Goal: Information Seeking & Learning: Learn about a topic

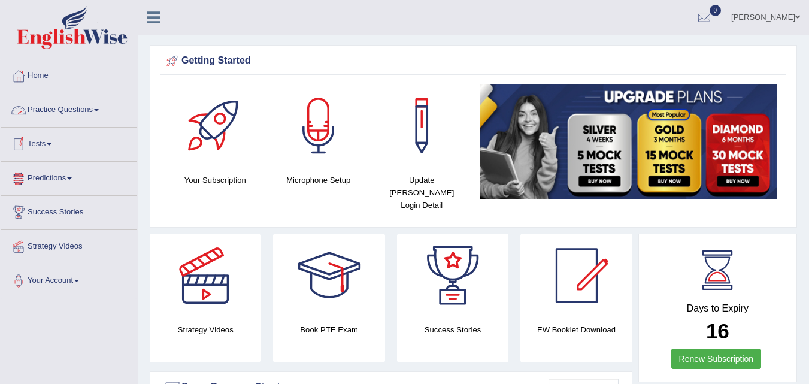
click at [99, 110] on span at bounding box center [96, 110] width 5 height 2
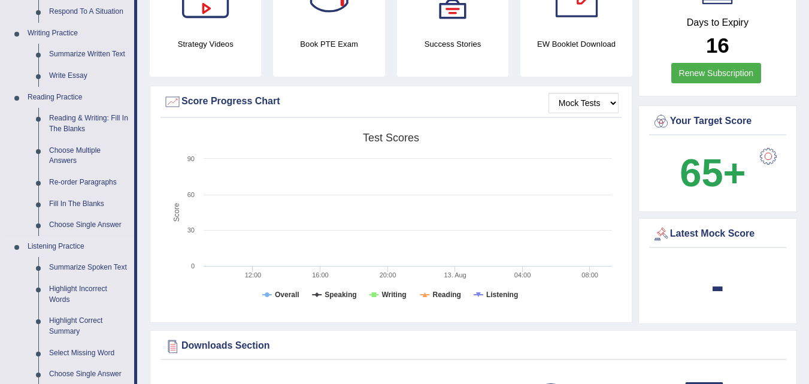
scroll to position [282, 0]
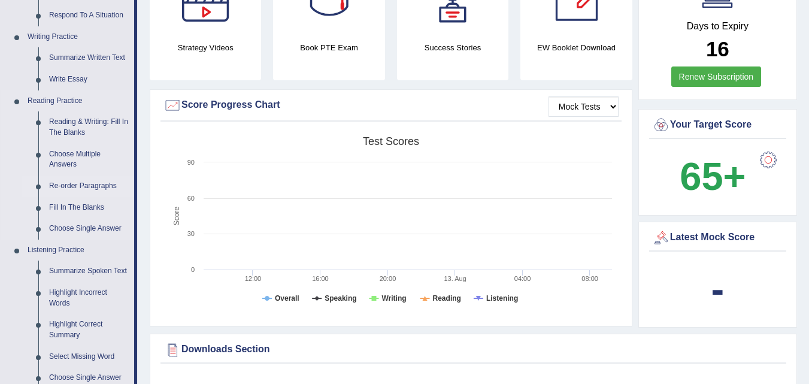
click at [95, 187] on link "Re-order Paragraphs" at bounding box center [89, 186] width 90 height 22
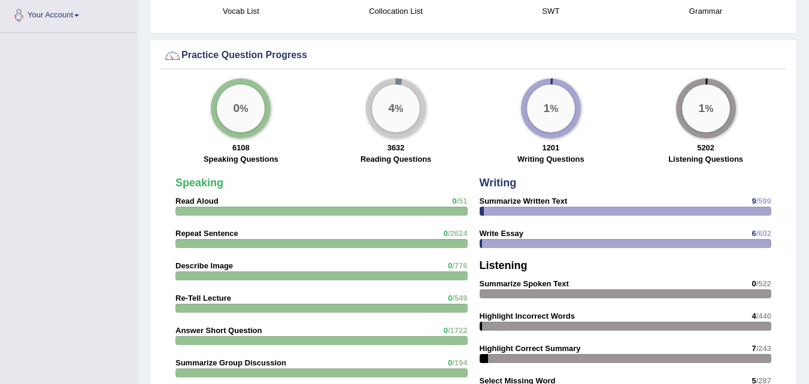
scroll to position [894, 0]
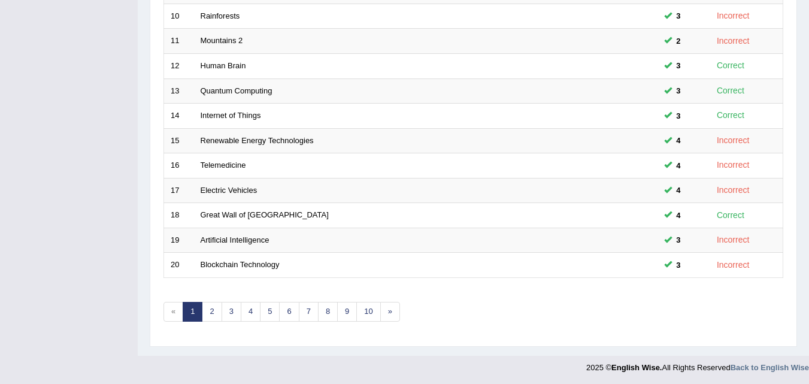
scroll to position [409, 0]
click at [274, 265] on link "Blockchain Technology" at bounding box center [239, 262] width 79 height 9
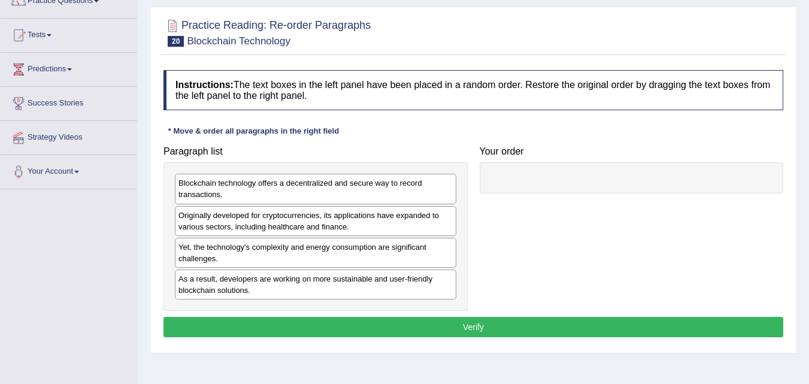
scroll to position [110, 0]
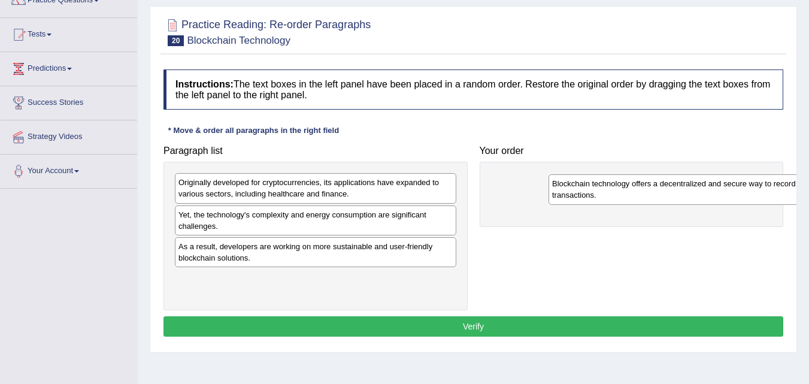
drag, startPoint x: 278, startPoint y: 197, endPoint x: 639, endPoint y: 180, distance: 361.3
click at [647, 189] on div "Blockchain technology offers a decentralized and secure way to record transacti…" at bounding box center [688, 189] width 281 height 30
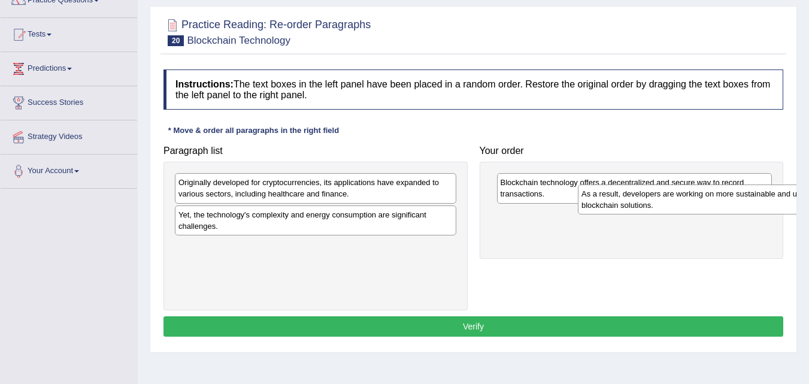
drag, startPoint x: 238, startPoint y: 255, endPoint x: 641, endPoint y: 202, distance: 406.2
click at [641, 202] on div "As a result, developers are working on more sustainable and user-friendly block…" at bounding box center [718, 199] width 281 height 30
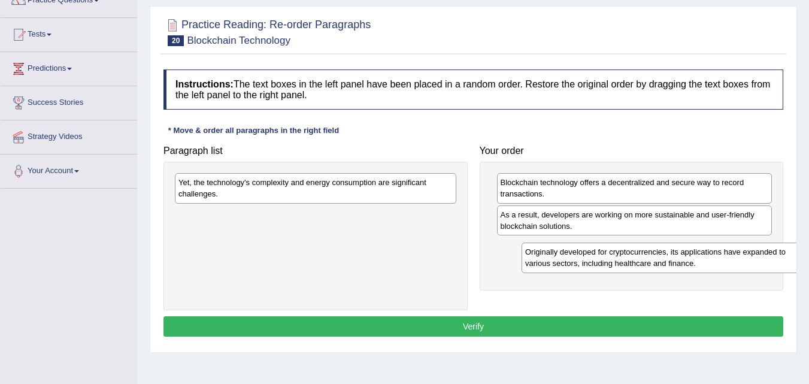
drag, startPoint x: 332, startPoint y: 193, endPoint x: 679, endPoint y: 263, distance: 353.4
click at [679, 263] on div "Originally developed for cryptocurrencies, its applications have expanded to va…" at bounding box center [661, 257] width 281 height 30
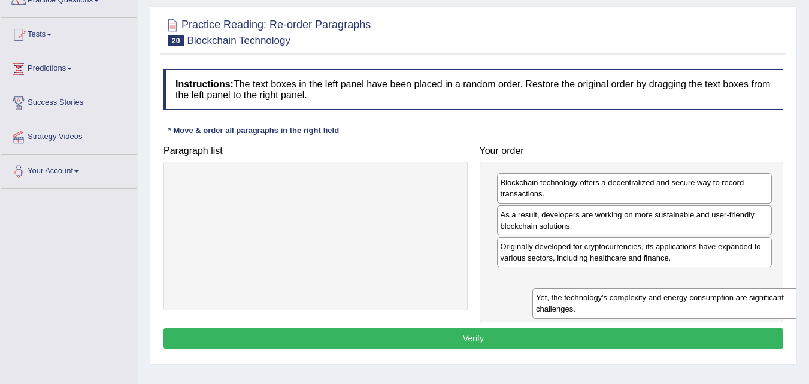
drag, startPoint x: 360, startPoint y: 185, endPoint x: 733, endPoint y: 304, distance: 391.4
click at [733, 304] on div "Yet, the technology's complexity and energy consumption are significant challen…" at bounding box center [672, 303] width 281 height 30
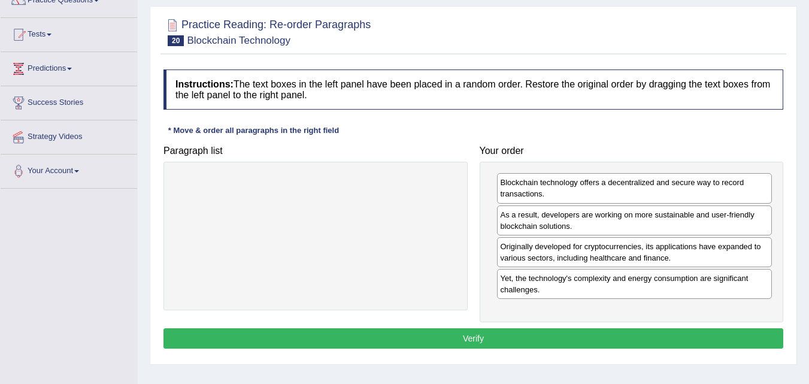
click at [459, 336] on button "Verify" at bounding box center [472, 338] width 619 height 20
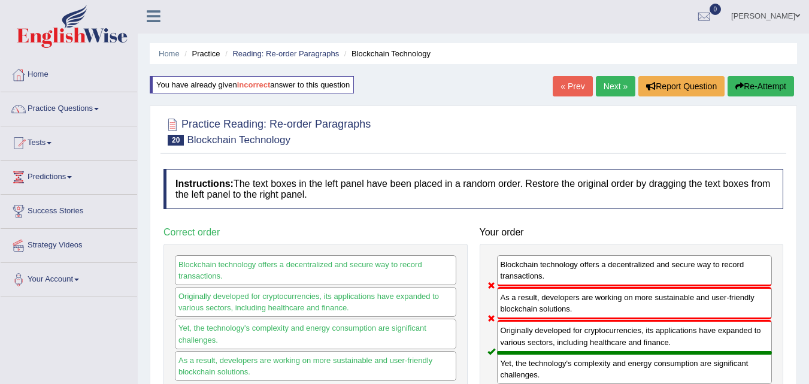
scroll to position [0, 0]
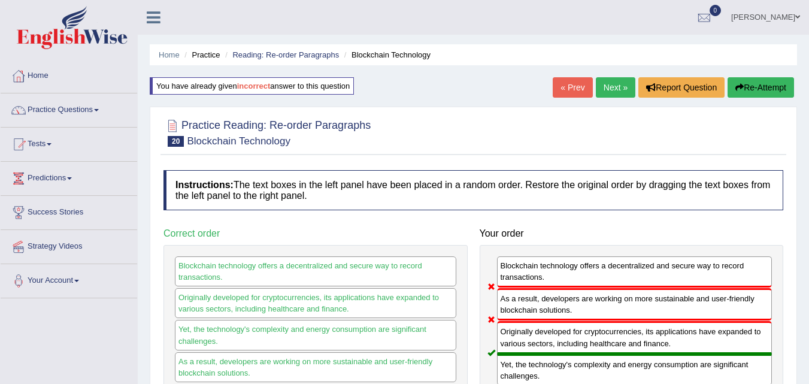
click at [612, 87] on link "Next »" at bounding box center [614, 87] width 39 height 20
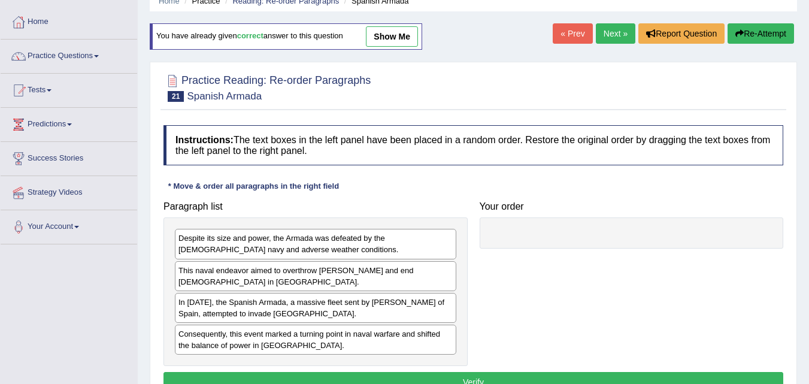
scroll to position [60, 0]
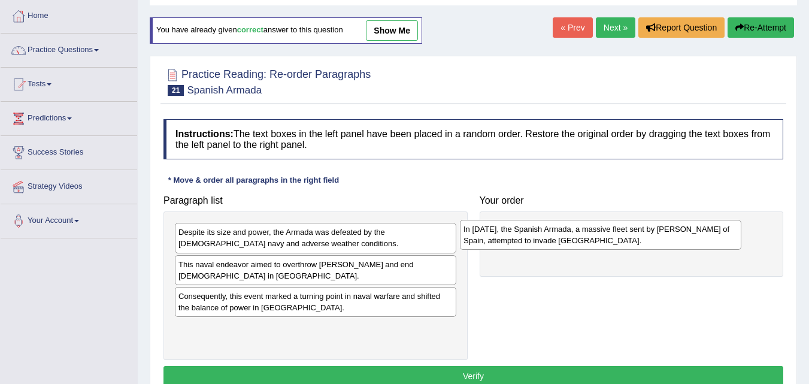
drag, startPoint x: 323, startPoint y: 302, endPoint x: 618, endPoint y: 236, distance: 301.6
click at [616, 236] on div "In 1588, the Spanish Armada, a massive fleet sent by King Philip II of Spain, a…" at bounding box center [600, 235] width 281 height 30
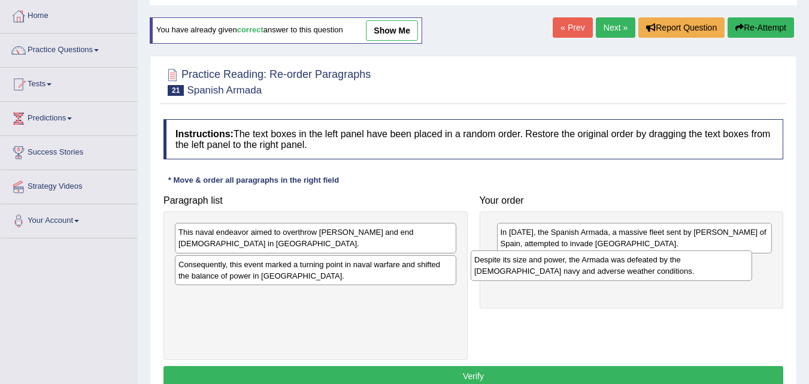
drag, startPoint x: 383, startPoint y: 232, endPoint x: 681, endPoint y: 259, distance: 299.3
click at [681, 259] on div "Despite its size and power, the Armada was defeated by the English navy and adv…" at bounding box center [610, 265] width 281 height 30
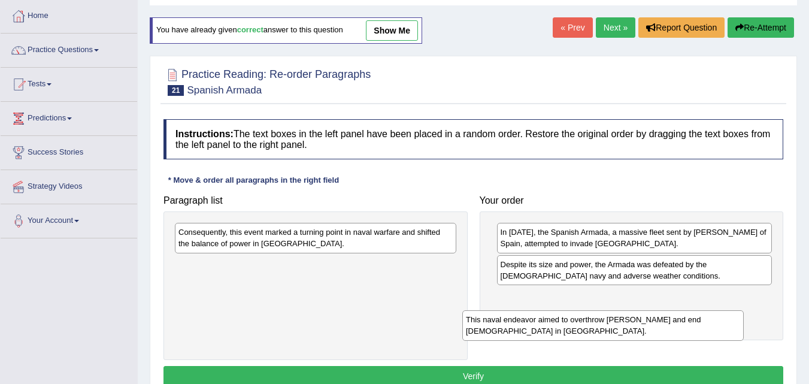
drag, startPoint x: 388, startPoint y: 230, endPoint x: 691, endPoint y: 309, distance: 312.5
click at [691, 310] on div "This naval endeavor aimed to overthrow Queen Elizabeth I and end Protestantism …" at bounding box center [602, 325] width 281 height 30
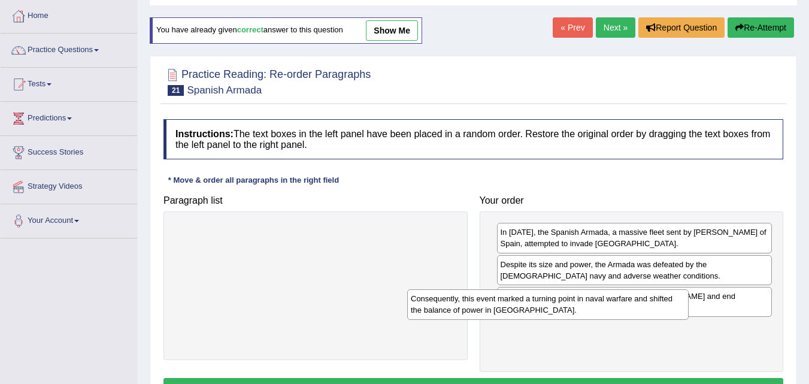
drag, startPoint x: 396, startPoint y: 245, endPoint x: 662, endPoint y: 333, distance: 279.7
click at [662, 319] on div "Consequently, this event marked a turning point in naval warfare and shifted th…" at bounding box center [547, 304] width 281 height 30
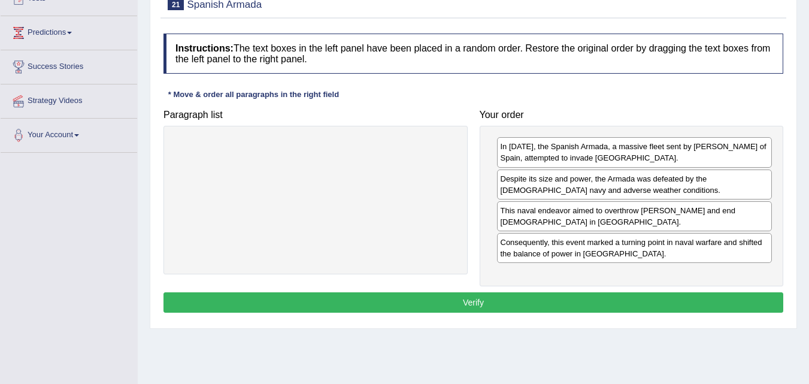
scroll to position [147, 0]
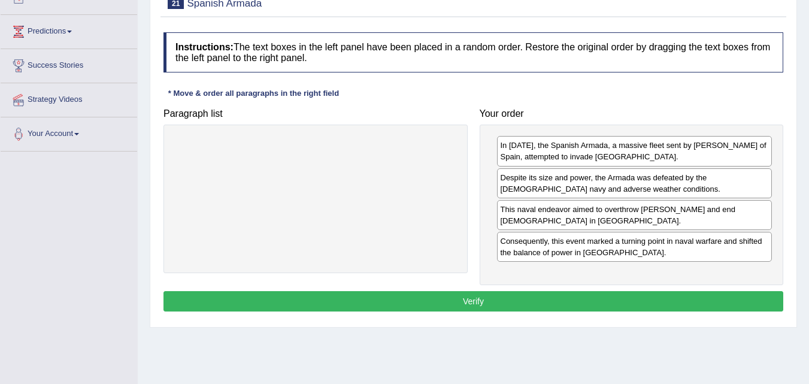
click at [436, 296] on button "Verify" at bounding box center [472, 301] width 619 height 20
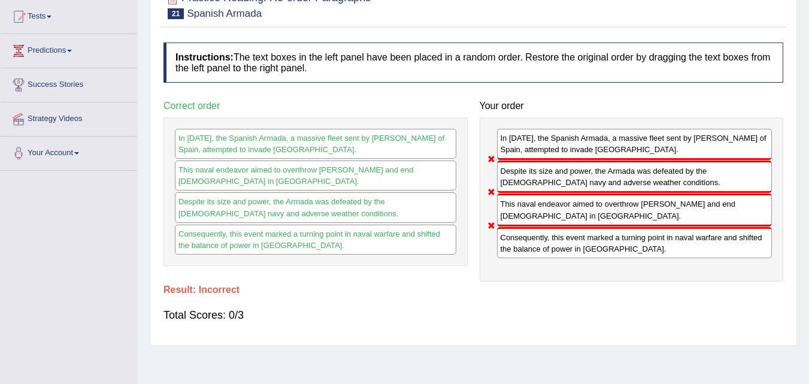
scroll to position [0, 0]
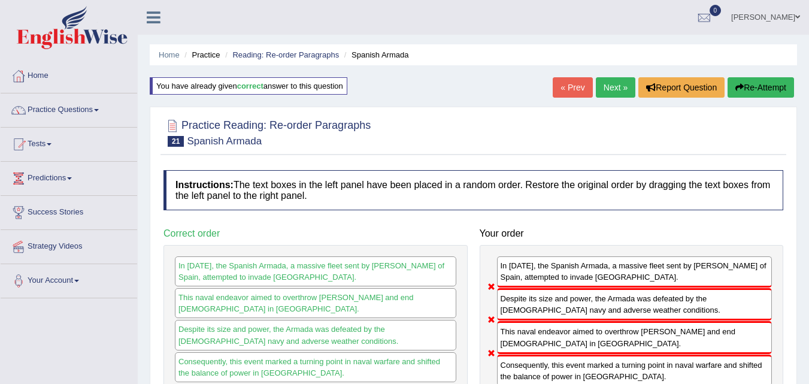
click at [607, 86] on link "Next »" at bounding box center [614, 87] width 39 height 20
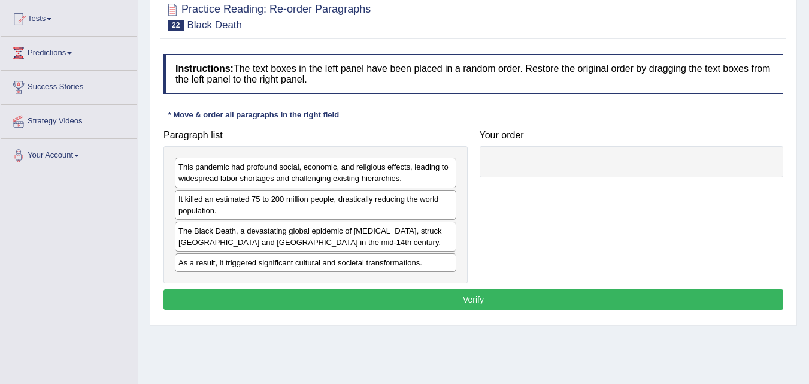
scroll to position [138, 0]
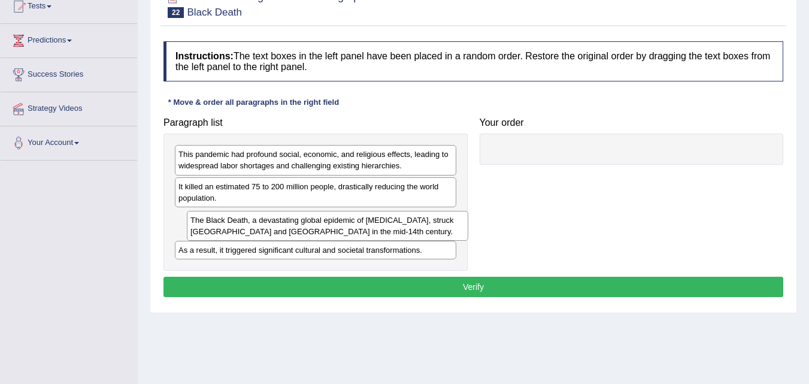
drag, startPoint x: 320, startPoint y: 227, endPoint x: 459, endPoint y: 207, distance: 140.9
click at [459, 211] on div "The Black Death, a devastating global epidemic of [MEDICAL_DATA], struck [GEOGR…" at bounding box center [327, 226] width 281 height 30
drag, startPoint x: 459, startPoint y: 207, endPoint x: 622, endPoint y: 156, distance: 171.3
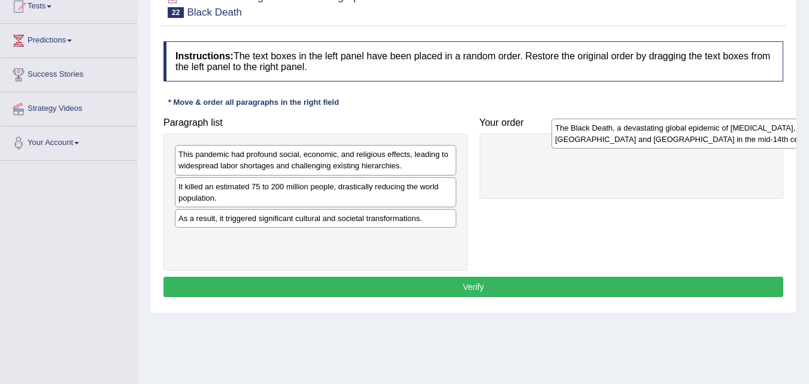
drag, startPoint x: 271, startPoint y: 231, endPoint x: 647, endPoint y: 141, distance: 387.1
click at [647, 141] on div "The Black Death, a devastating global epidemic of [MEDICAL_DATA], struck [GEOGR…" at bounding box center [691, 133] width 281 height 30
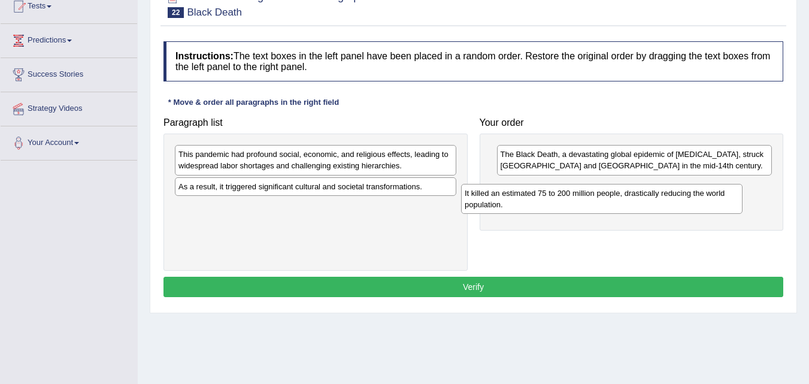
drag, startPoint x: 262, startPoint y: 200, endPoint x: 578, endPoint y: 199, distance: 316.6
click at [578, 199] on div "It killed an estimated 75 to 200 million people, drastically reducing the world…" at bounding box center [601, 199] width 281 height 30
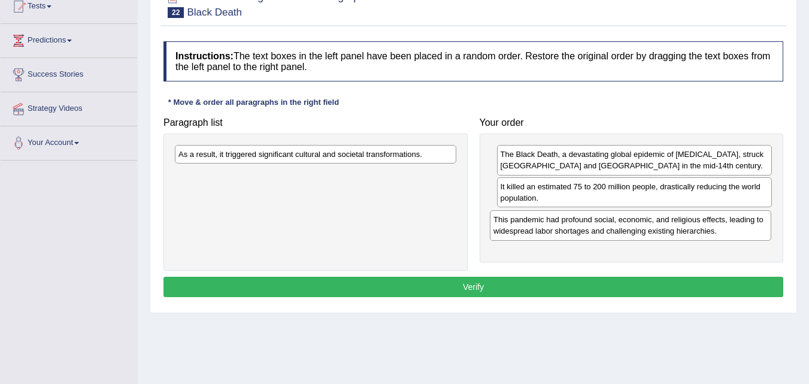
drag, startPoint x: 394, startPoint y: 168, endPoint x: 680, endPoint y: 223, distance: 290.7
click at [680, 223] on div "This pandemic had profound social, economic, and religious effects, leading to …" at bounding box center [630, 225] width 281 height 30
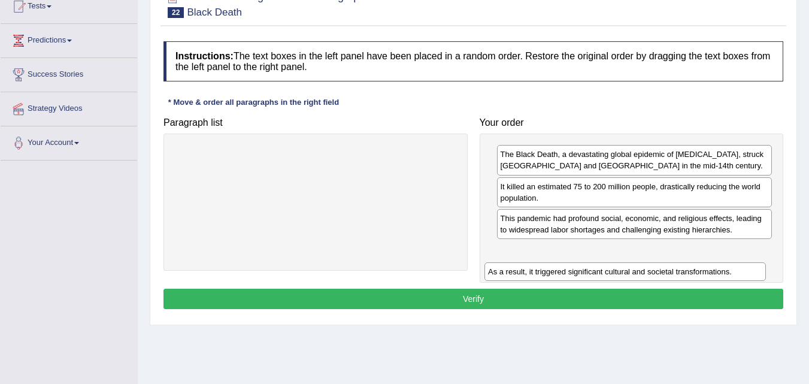
drag, startPoint x: 381, startPoint y: 161, endPoint x: 691, endPoint y: 268, distance: 328.0
click at [691, 271] on div "As a result, it triggered significant cultural and societal transformations." at bounding box center [624, 271] width 281 height 19
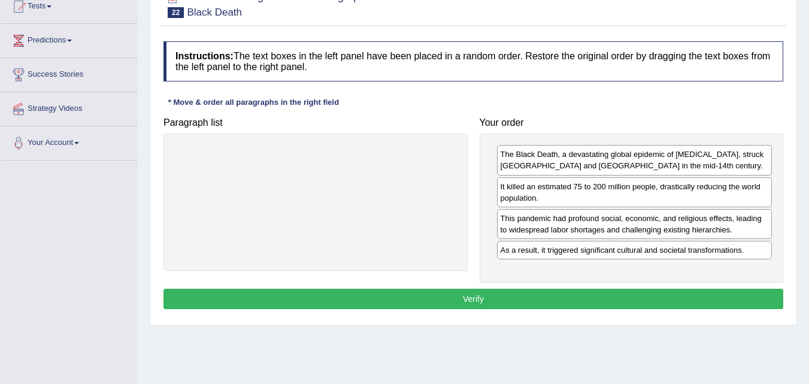
click at [429, 297] on button "Verify" at bounding box center [472, 298] width 619 height 20
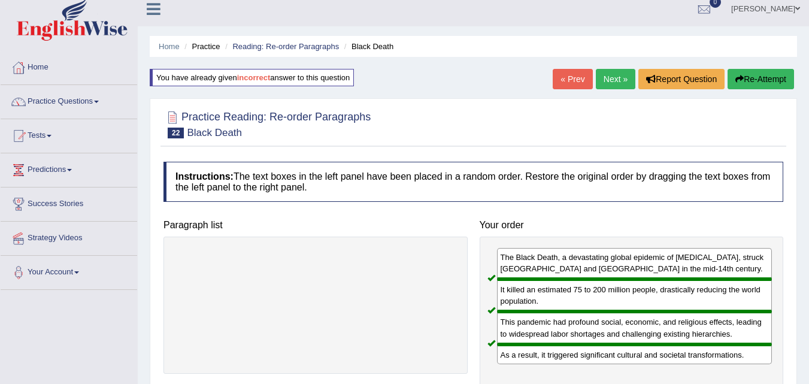
scroll to position [0, 0]
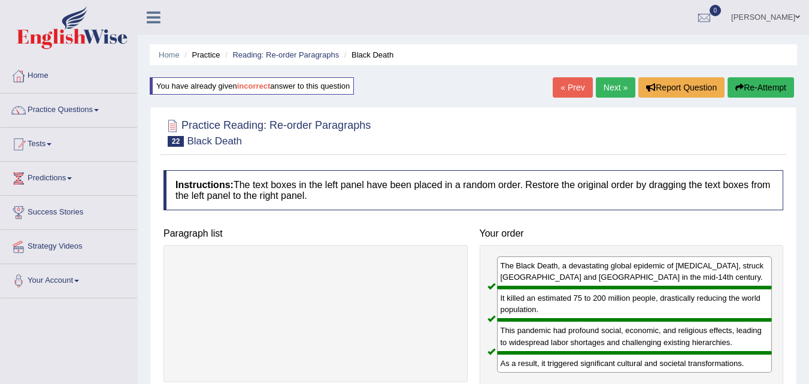
click at [605, 91] on link "Next »" at bounding box center [614, 87] width 39 height 20
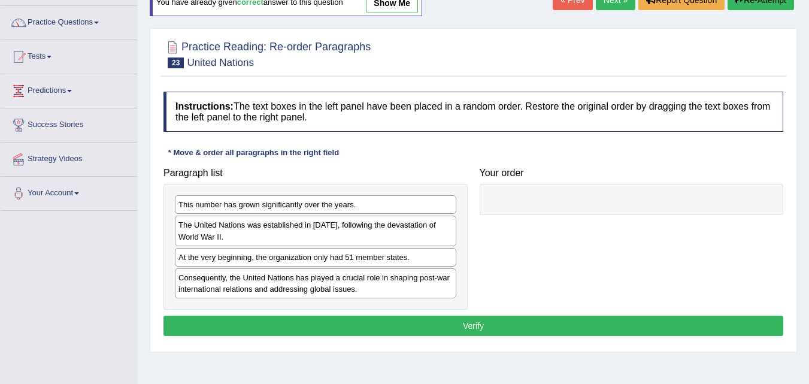
scroll to position [89, 0]
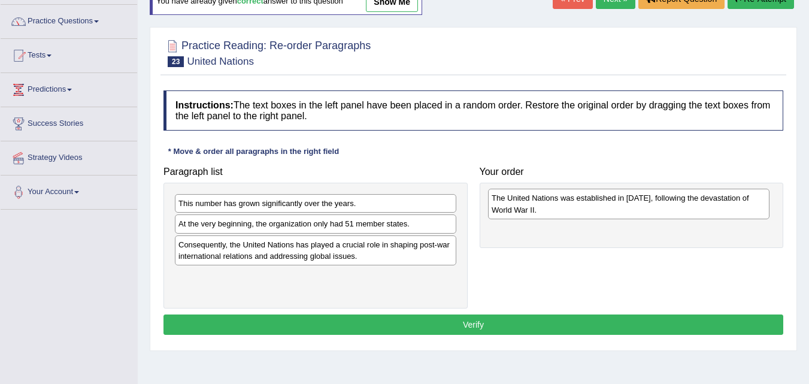
drag, startPoint x: 384, startPoint y: 235, endPoint x: 699, endPoint y: 209, distance: 316.5
click at [698, 209] on div "The United Nations was established in 1945, following the devastation of World …" at bounding box center [628, 204] width 281 height 30
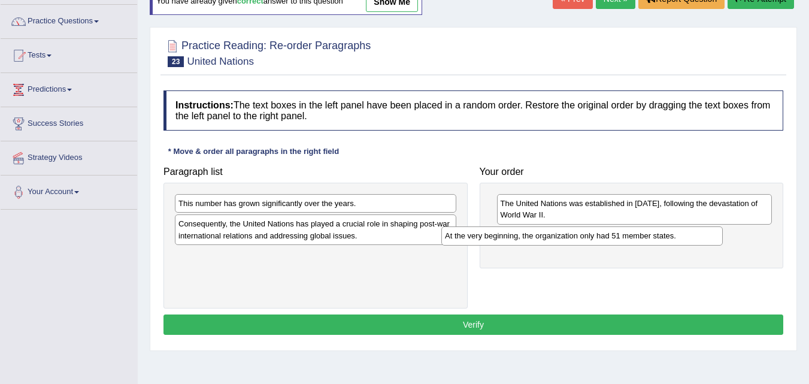
drag, startPoint x: 354, startPoint y: 230, endPoint x: 621, endPoint y: 242, distance: 266.6
click at [621, 242] on div "At the very beginning, the organization only had 51 member states." at bounding box center [581, 235] width 281 height 19
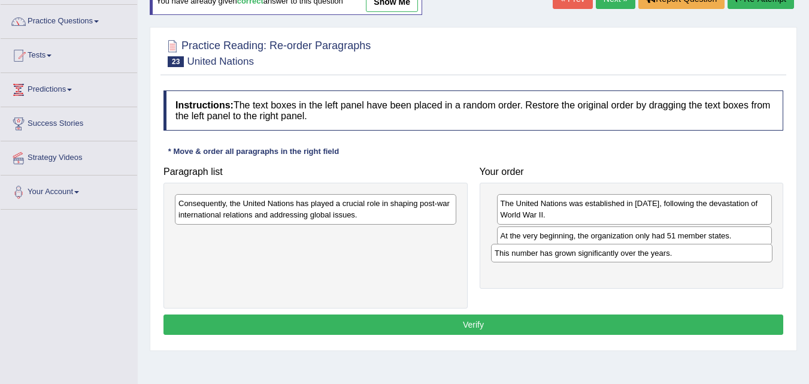
drag, startPoint x: 274, startPoint y: 206, endPoint x: 581, endPoint y: 253, distance: 310.6
click at [583, 254] on div "This number has grown significantly over the years." at bounding box center [631, 253] width 281 height 19
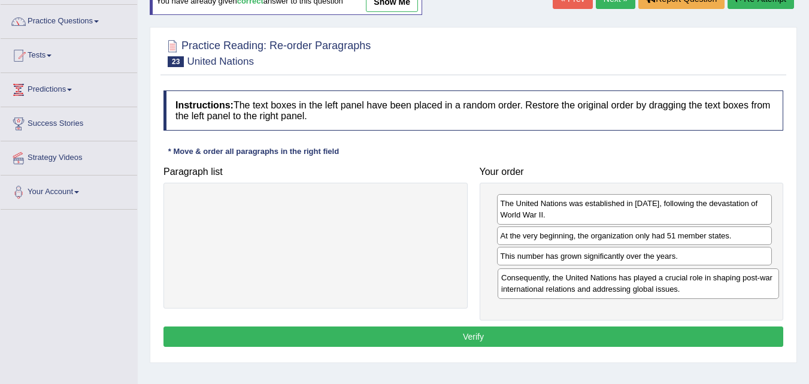
drag, startPoint x: 371, startPoint y: 218, endPoint x: 694, endPoint y: 291, distance: 331.5
click at [694, 292] on div "Consequently, the United Nations has played a crucial role in shaping post-war …" at bounding box center [637, 283] width 281 height 30
click at [446, 335] on button "Verify" at bounding box center [472, 336] width 619 height 20
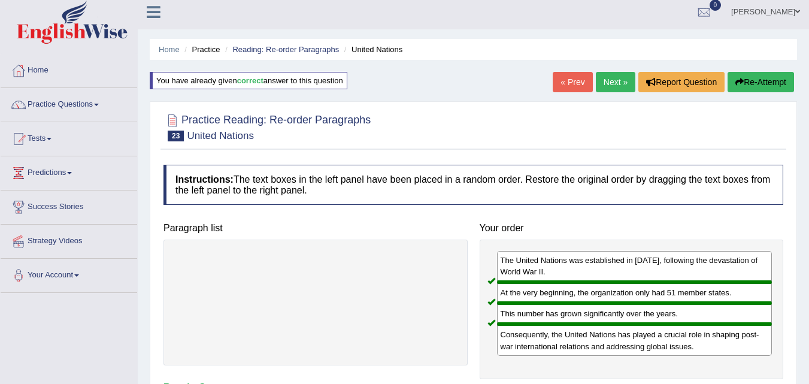
scroll to position [0, 0]
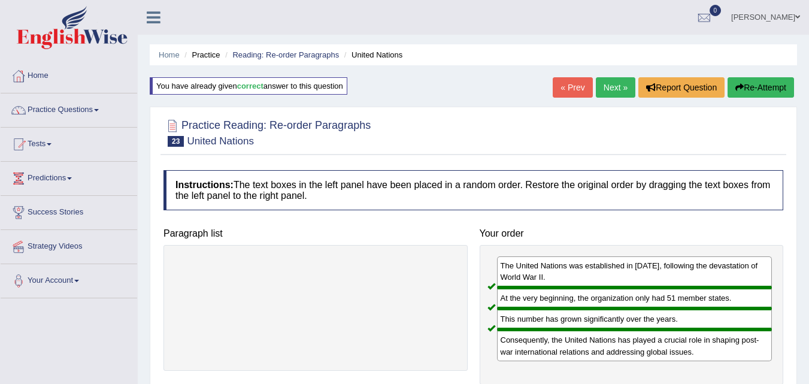
click at [608, 84] on link "Next »" at bounding box center [614, 87] width 39 height 20
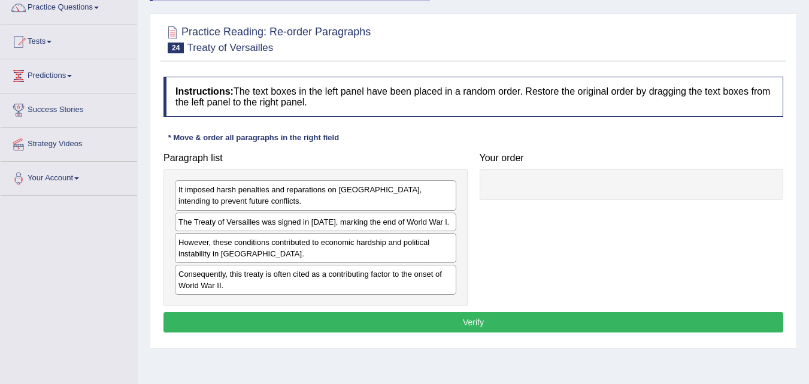
scroll to position [103, 0]
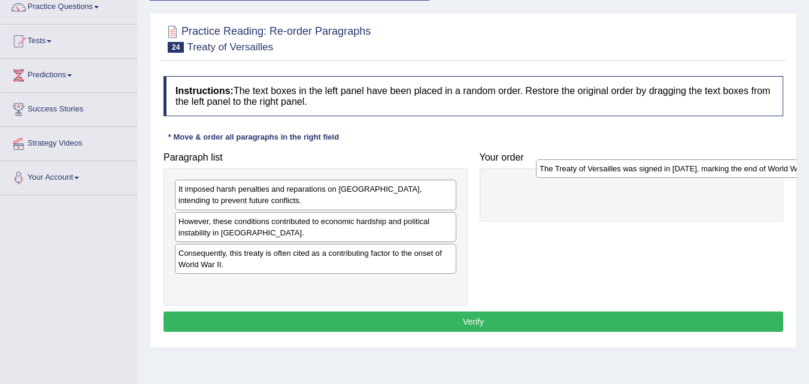
drag, startPoint x: 303, startPoint y: 225, endPoint x: 664, endPoint y: 172, distance: 364.7
click at [664, 172] on div "The Treaty of Versailles was signed in [DATE], marking the end of World War l." at bounding box center [676, 168] width 281 height 19
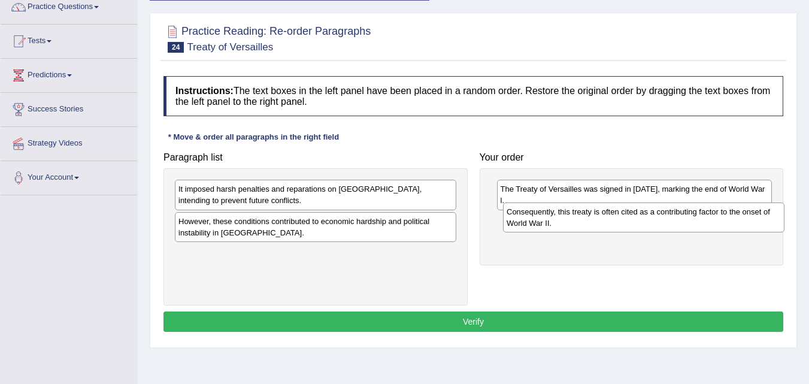
drag, startPoint x: 266, startPoint y: 263, endPoint x: 594, endPoint y: 221, distance: 330.6
click at [594, 221] on div "Consequently, this treaty is often cited as a contributing factor to the onset …" at bounding box center [643, 217] width 281 height 30
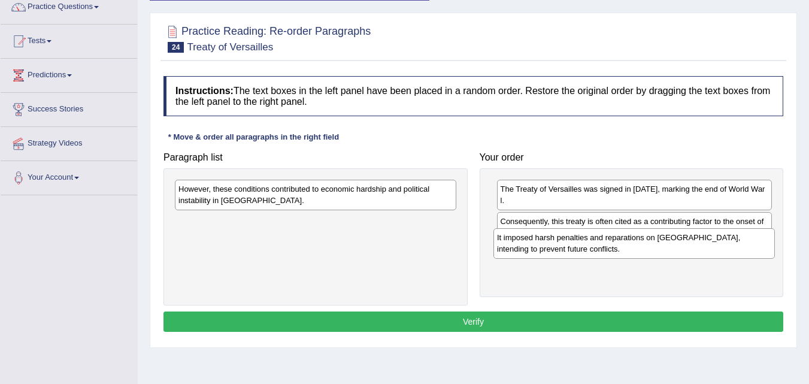
drag, startPoint x: 392, startPoint y: 193, endPoint x: 710, endPoint y: 241, distance: 322.1
click at [710, 241] on div "It imposed harsh penalties and reparations on Germany, intending to prevent fut…" at bounding box center [633, 243] width 281 height 30
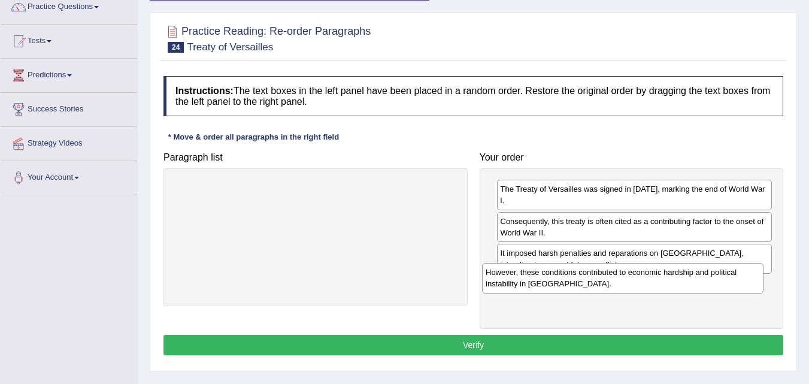
drag, startPoint x: 365, startPoint y: 199, endPoint x: 672, endPoint y: 282, distance: 318.1
click at [672, 282] on div "However, these conditions contributed to economic hardship and political instab…" at bounding box center [622, 278] width 281 height 30
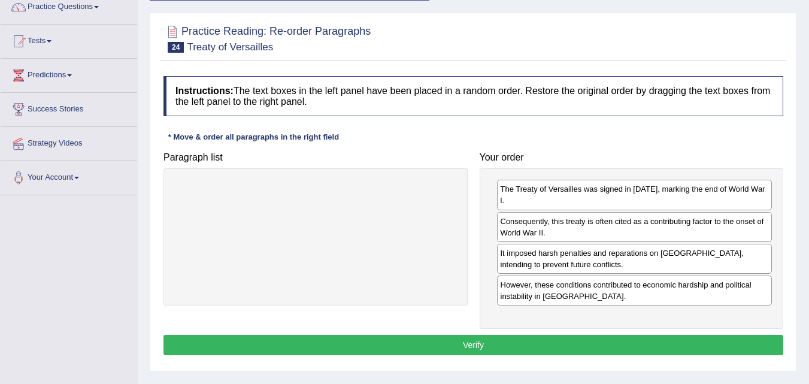
click at [458, 335] on button "Verify" at bounding box center [472, 345] width 619 height 20
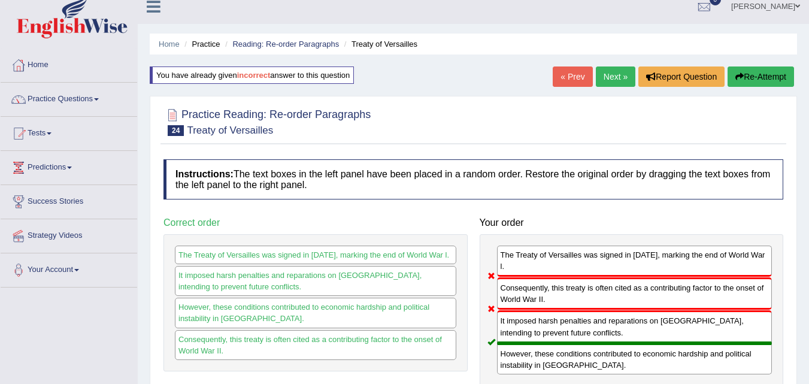
scroll to position [0, 0]
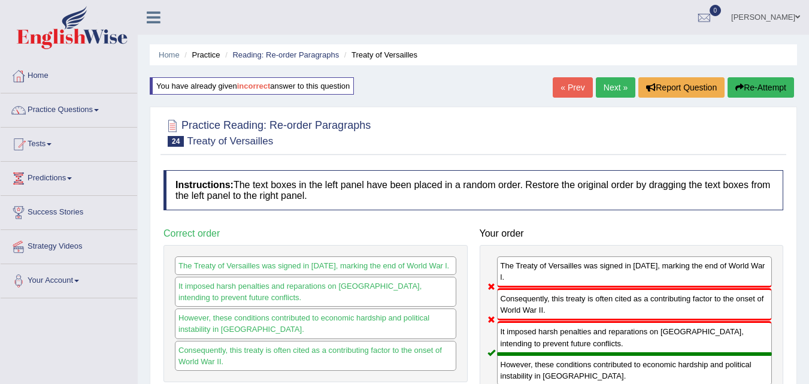
click at [610, 91] on link "Next »" at bounding box center [614, 87] width 39 height 20
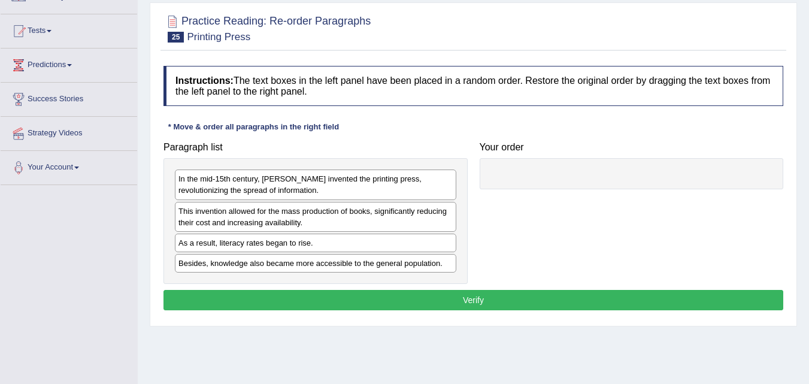
scroll to position [133, 0]
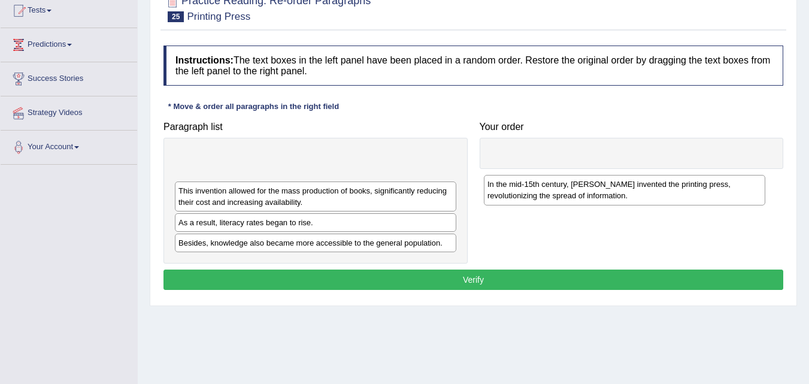
drag, startPoint x: 417, startPoint y: 168, endPoint x: 728, endPoint y: 187, distance: 311.8
click at [728, 187] on div "In the mid-15th century, Johannes Gutenberg invented the printing press, revolu…" at bounding box center [624, 190] width 281 height 30
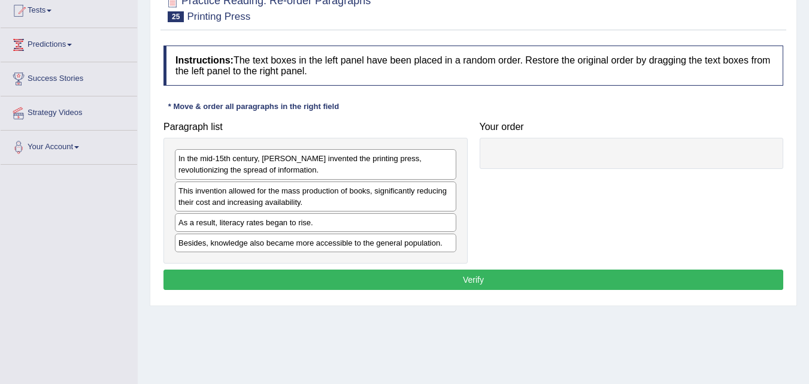
click at [728, 187] on div "Paragraph list In the mid-15th century, Johannes Gutenberg invented the printin…" at bounding box center [472, 190] width 631 height 148
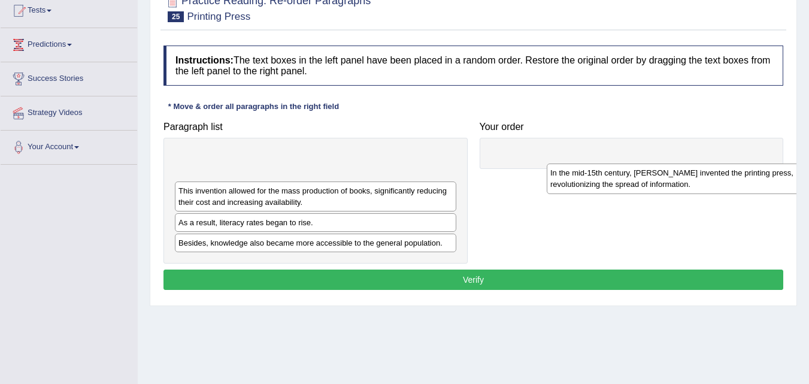
drag, startPoint x: 302, startPoint y: 162, endPoint x: 673, endPoint y: 176, distance: 371.9
click at [673, 176] on div "In the mid-15th century, Johannes Gutenberg invented the printing press, revolu…" at bounding box center [686, 178] width 281 height 30
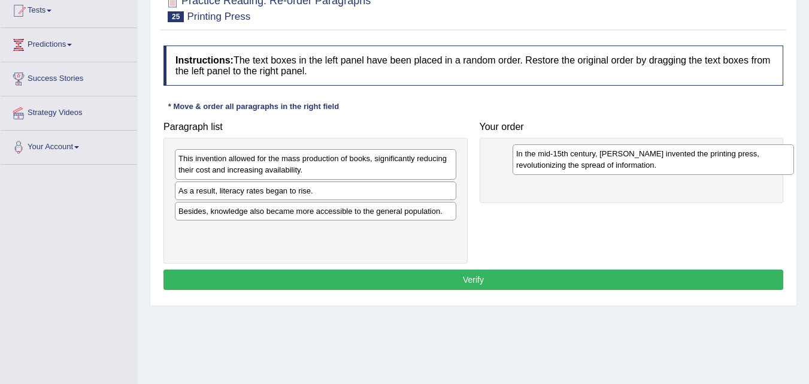
drag, startPoint x: 398, startPoint y: 165, endPoint x: 736, endPoint y: 159, distance: 337.6
click at [736, 159] on div "In the mid-15th century, Johannes Gutenberg invented the printing press, revolu…" at bounding box center [652, 159] width 281 height 30
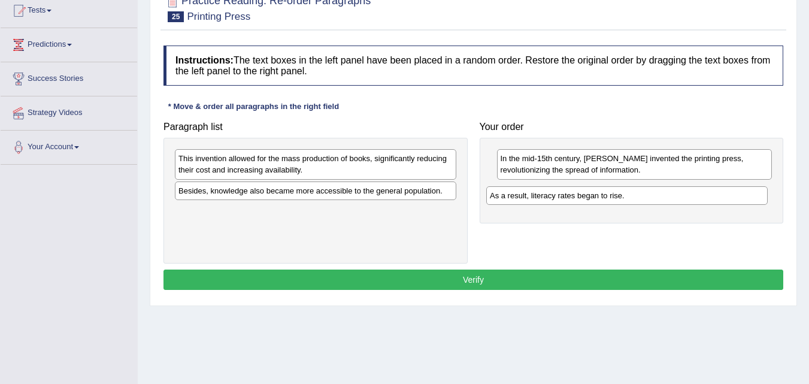
drag, startPoint x: 397, startPoint y: 196, endPoint x: 710, endPoint y: 201, distance: 312.4
click at [710, 201] on div "As a result, literacy rates began to rise." at bounding box center [626, 195] width 281 height 19
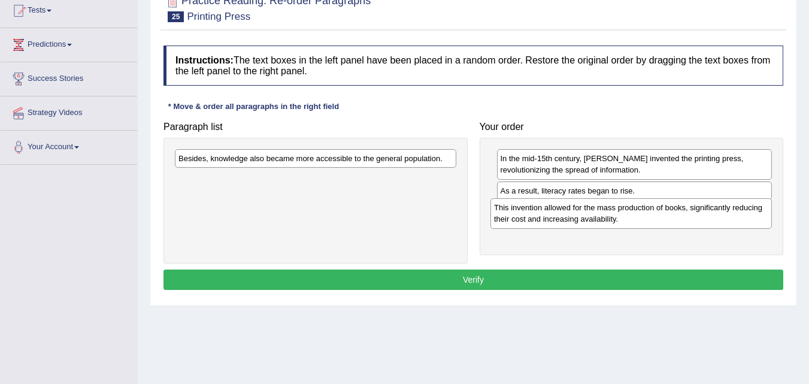
drag, startPoint x: 399, startPoint y: 163, endPoint x: 715, endPoint y: 212, distance: 319.2
click at [715, 212] on div "This invention allowed for the mass production of books, significantly reducing…" at bounding box center [630, 213] width 281 height 30
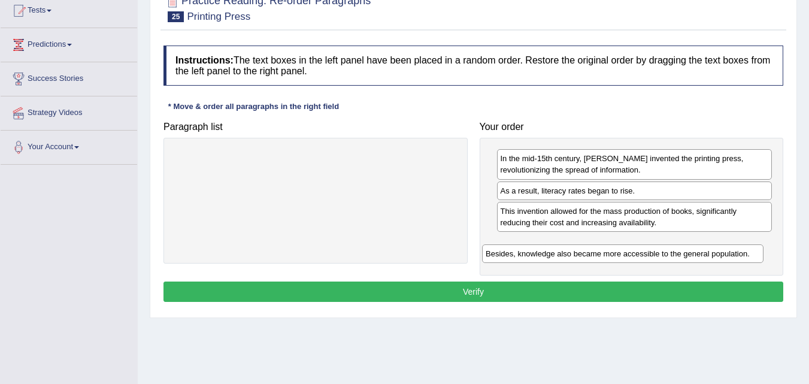
drag, startPoint x: 356, startPoint y: 162, endPoint x: 663, endPoint y: 257, distance: 321.4
click at [663, 257] on div "Besides, knowledge also became more accessible to the general population." at bounding box center [622, 253] width 281 height 19
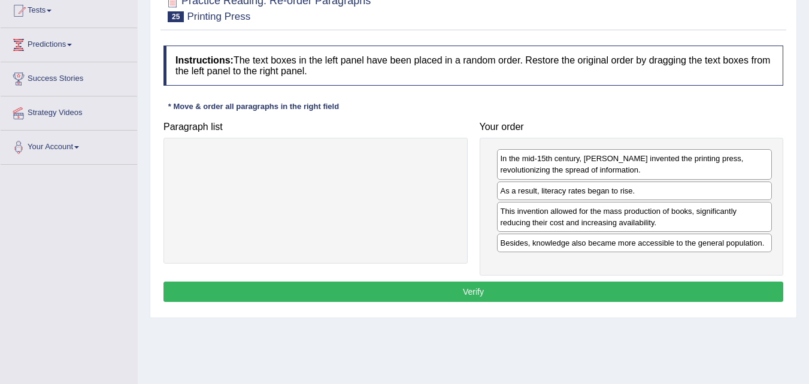
click at [485, 288] on button "Verify" at bounding box center [472, 291] width 619 height 20
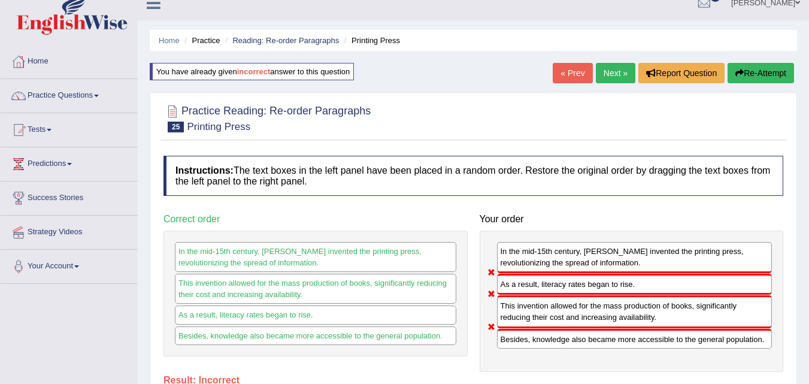
scroll to position [1, 0]
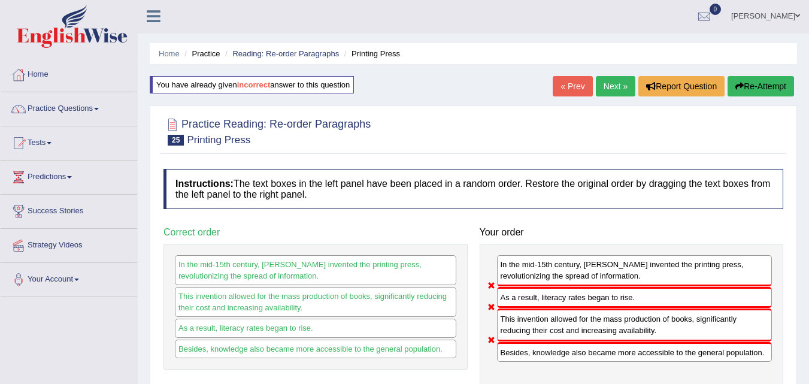
click at [613, 81] on link "Next »" at bounding box center [614, 86] width 39 height 20
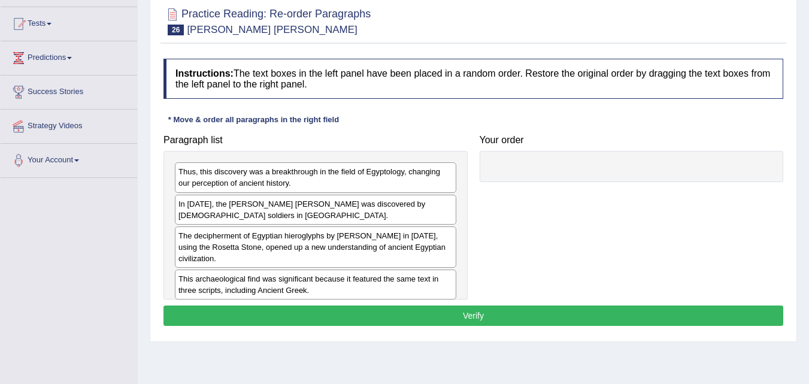
scroll to position [121, 0]
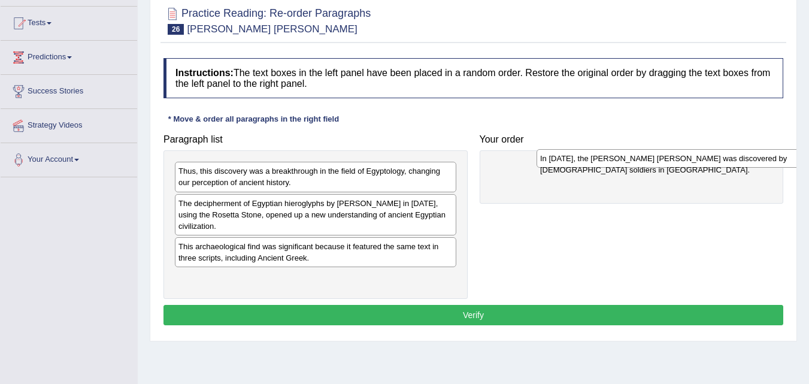
drag, startPoint x: 328, startPoint y: 212, endPoint x: 690, endPoint y: 166, distance: 364.9
click at [690, 166] on div "In [DATE], the [PERSON_NAME] [PERSON_NAME] was discovered by [DEMOGRAPHIC_DATA]…" at bounding box center [676, 158] width 281 height 19
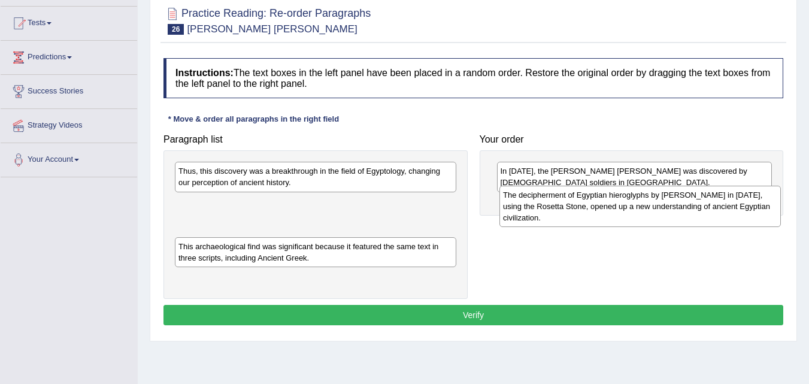
drag, startPoint x: 348, startPoint y: 207, endPoint x: 673, endPoint y: 198, distance: 324.5
click at [673, 198] on div "The decipherment of Egyptian hieroglyphs by Jean-Fran_ois Champollion in 1822, …" at bounding box center [639, 206] width 281 height 41
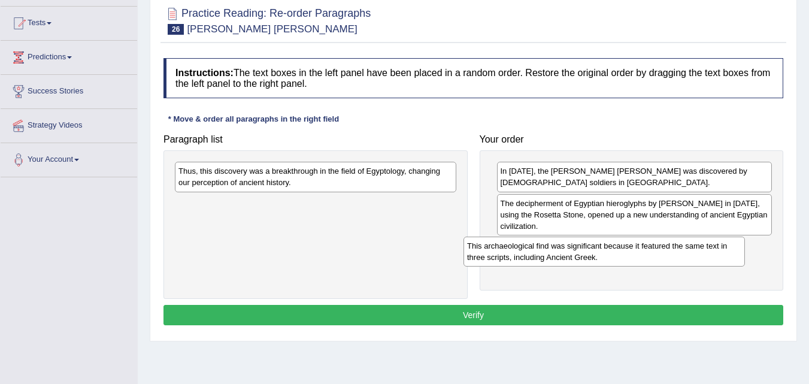
drag, startPoint x: 357, startPoint y: 215, endPoint x: 652, endPoint y: 254, distance: 298.1
click at [645, 257] on div "This archaeological find was significant because it featured the same text in t…" at bounding box center [603, 251] width 281 height 30
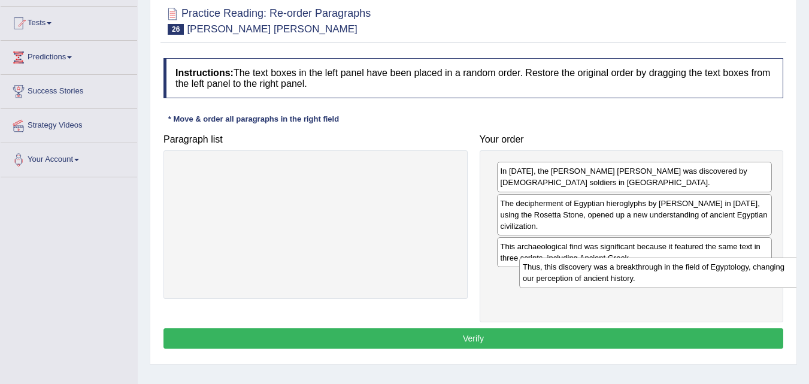
drag, startPoint x: 397, startPoint y: 170, endPoint x: 734, endPoint y: 260, distance: 348.7
click at [734, 260] on div "Thus, this discovery was a breakthrough in the field of Egyptology, changing ou…" at bounding box center [659, 272] width 281 height 30
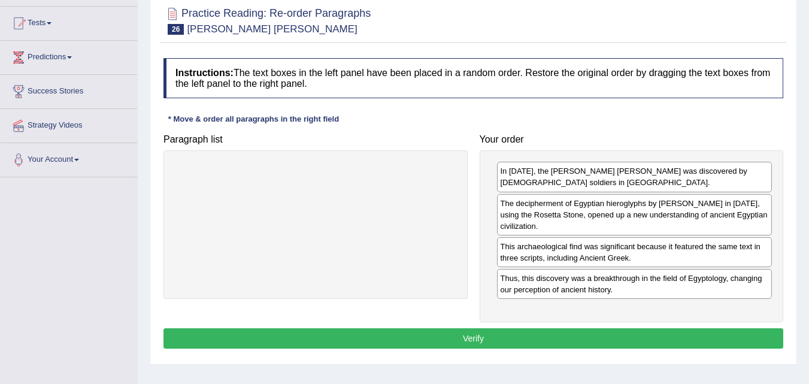
click at [443, 328] on button "Verify" at bounding box center [472, 338] width 619 height 20
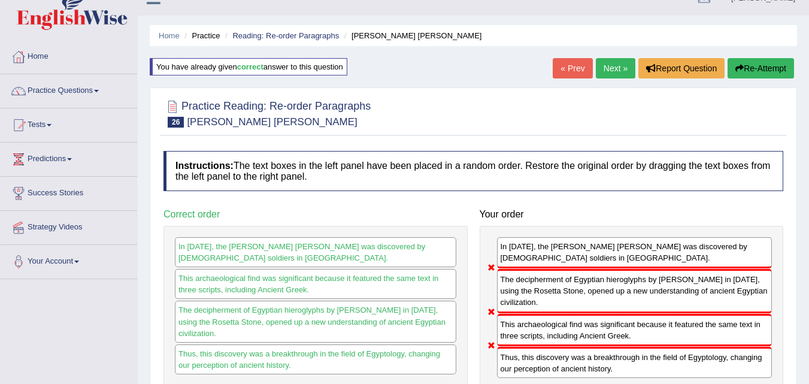
scroll to position [18, 0]
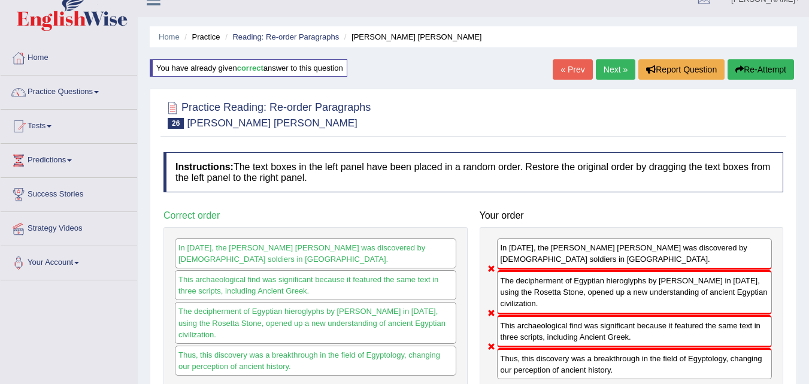
click at [606, 71] on link "Next »" at bounding box center [614, 69] width 39 height 20
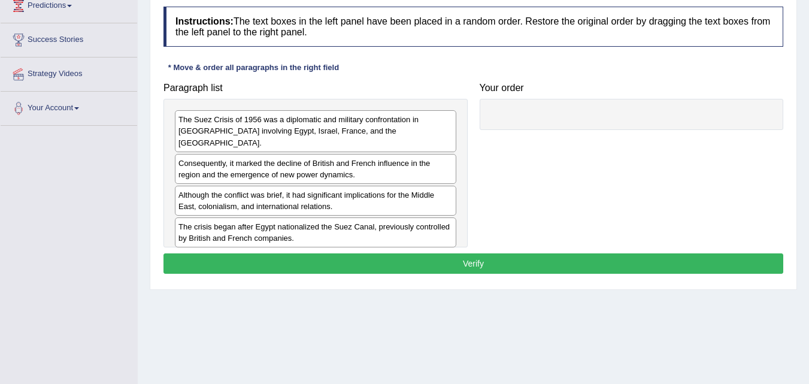
scroll to position [175, 0]
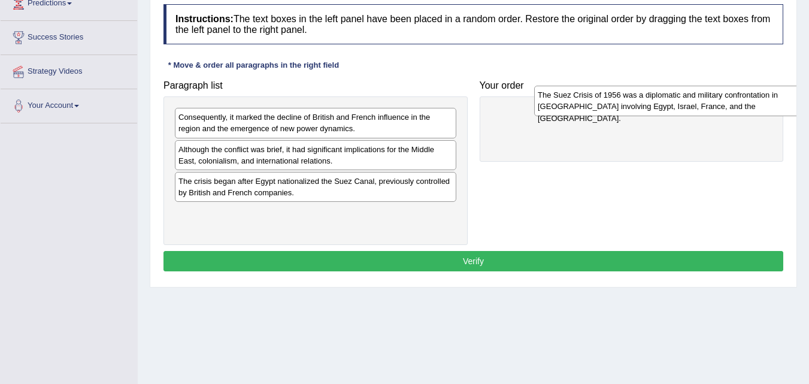
drag, startPoint x: 363, startPoint y: 126, endPoint x: 722, endPoint y: 104, distance: 360.4
click at [722, 104] on div "The Suez Crisis of 1956 was a diplomatic and military confrontation in [GEOGRAP…" at bounding box center [674, 101] width 281 height 30
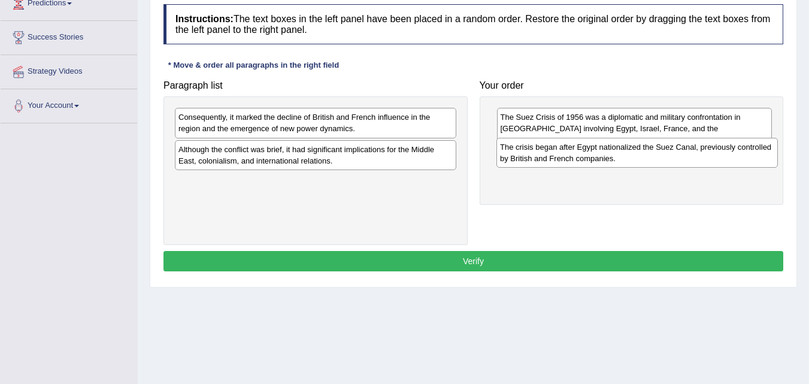
drag, startPoint x: 317, startPoint y: 191, endPoint x: 639, endPoint y: 157, distance: 323.2
click at [639, 157] on div "The crisis began after Egypt nationalized the Suez Canal, previously controlled…" at bounding box center [636, 153] width 281 height 30
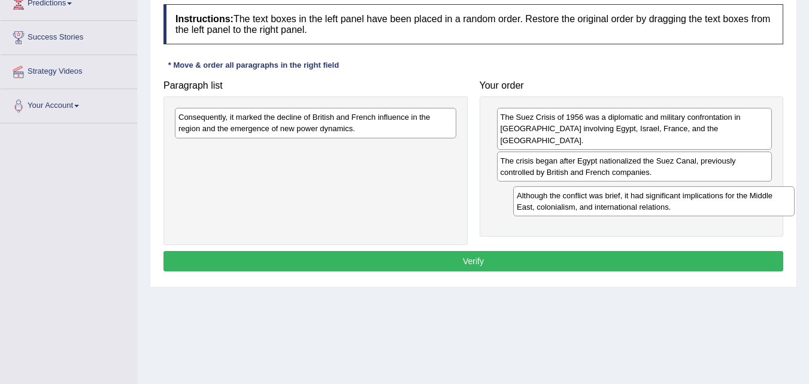
drag, startPoint x: 400, startPoint y: 155, endPoint x: 729, endPoint y: 187, distance: 330.7
click at [731, 190] on div "Although the conflict was brief, it had significant implications for the Middle…" at bounding box center [653, 201] width 281 height 30
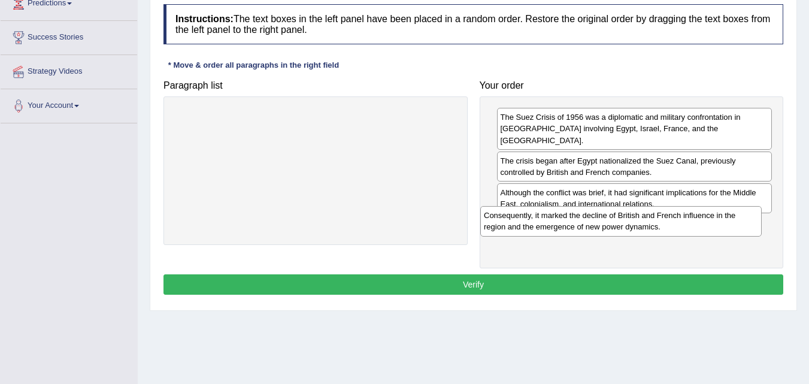
drag, startPoint x: 358, startPoint y: 129, endPoint x: 666, endPoint y: 224, distance: 322.2
click at [666, 225] on div "Consequently, it marked the decline of British and French influence in the regi…" at bounding box center [620, 221] width 281 height 30
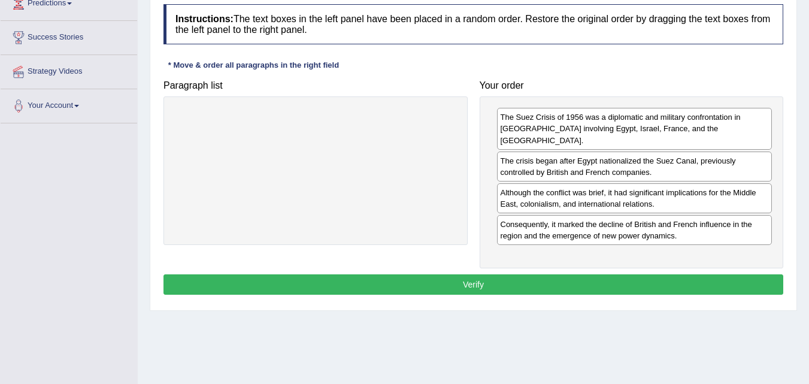
click at [447, 276] on button "Verify" at bounding box center [472, 284] width 619 height 20
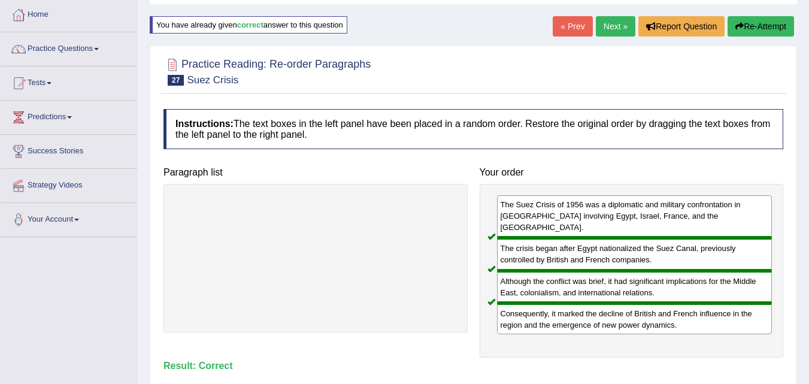
scroll to position [60, 0]
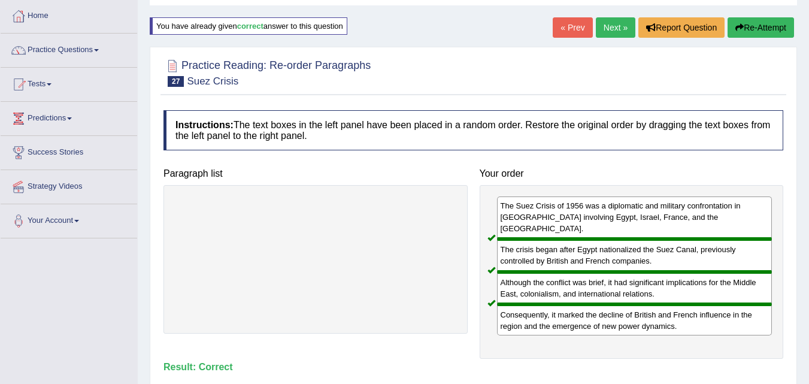
click at [607, 29] on link "Next »" at bounding box center [614, 27] width 39 height 20
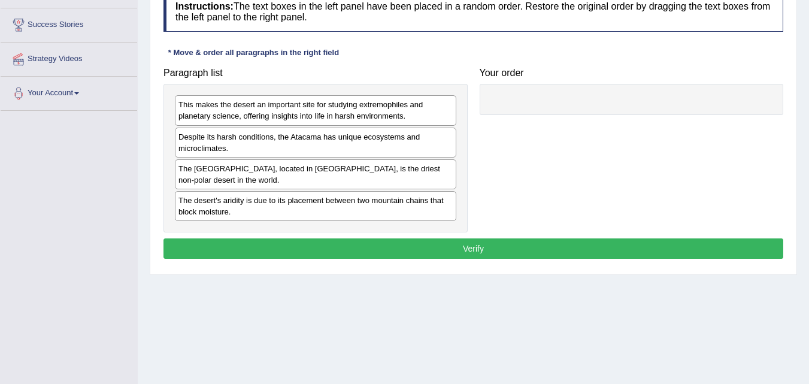
scroll to position [189, 0]
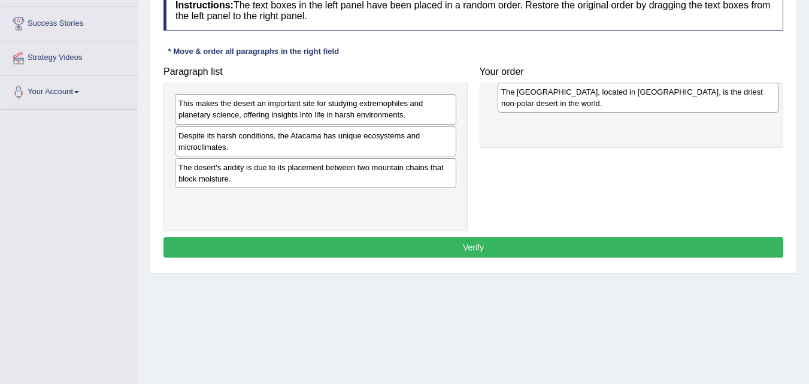
drag, startPoint x: 324, startPoint y: 169, endPoint x: 646, endPoint y: 93, distance: 331.0
click at [646, 93] on div "The [GEOGRAPHIC_DATA], located in [GEOGRAPHIC_DATA], is the driest non-polar de…" at bounding box center [637, 98] width 281 height 30
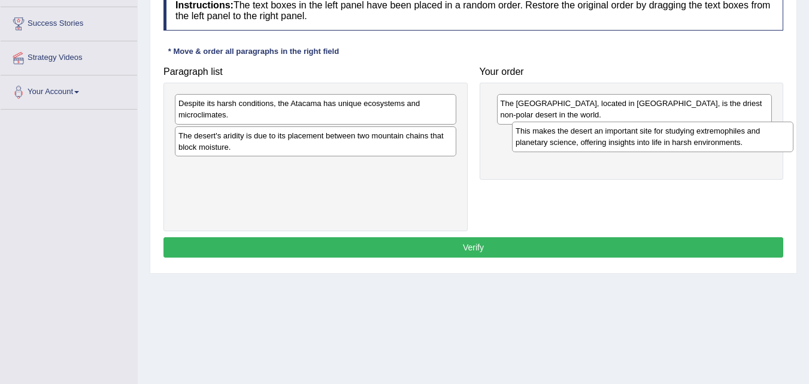
drag, startPoint x: 379, startPoint y: 99, endPoint x: 716, endPoint y: 124, distance: 338.5
click at [716, 124] on div "This makes the desert an important site for studying extremophiles and planetar…" at bounding box center [652, 136] width 281 height 30
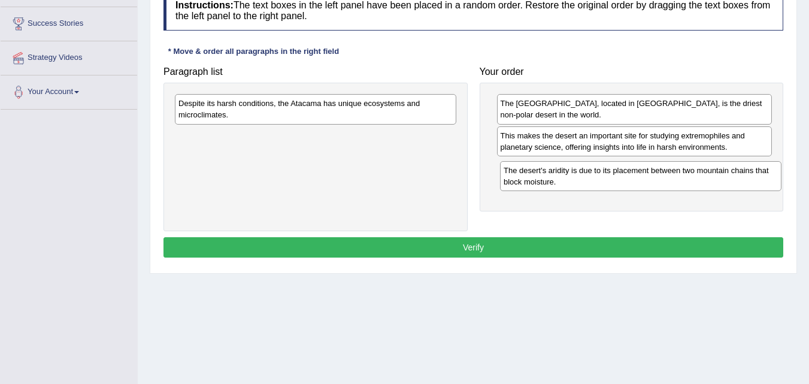
drag, startPoint x: 349, startPoint y: 150, endPoint x: 674, endPoint y: 184, distance: 326.8
click at [674, 184] on div "The desert's aridity is due to its placement between two mountain chains that b…" at bounding box center [640, 176] width 281 height 30
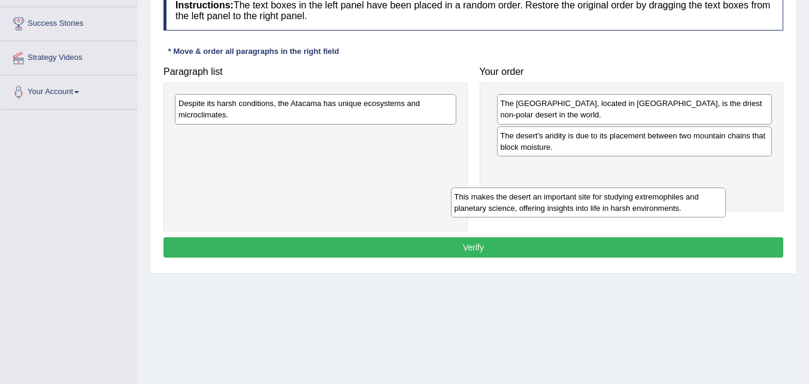
drag, startPoint x: 624, startPoint y: 144, endPoint x: 595, endPoint y: 189, distance: 53.6
click at [594, 192] on div "This makes the desert an important site for studying extremophiles and planetar…" at bounding box center [588, 202] width 275 height 30
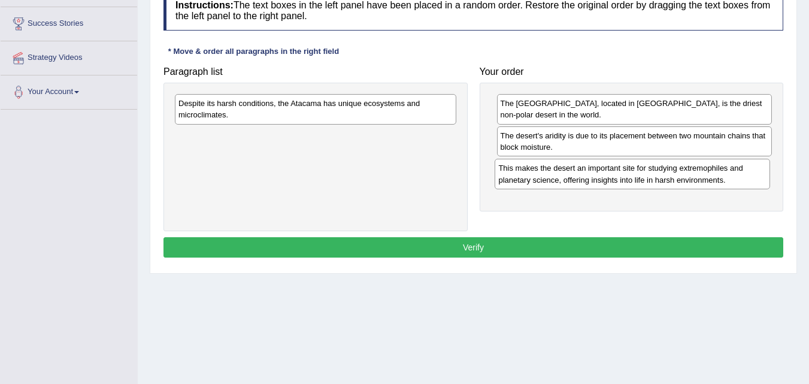
drag, startPoint x: 597, startPoint y: 181, endPoint x: 604, endPoint y: 172, distance: 11.9
drag, startPoint x: 405, startPoint y: 135, endPoint x: 454, endPoint y: 162, distance: 56.3
click at [454, 162] on div "Despite its harsh conditions, the Atacama has unique ecosystems and microclimat…" at bounding box center [315, 157] width 304 height 148
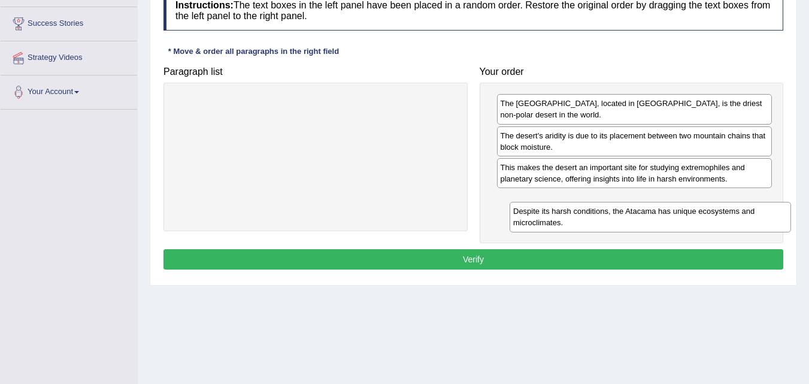
drag, startPoint x: 303, startPoint y: 99, endPoint x: 641, endPoint y: 204, distance: 353.4
click at [641, 205] on div "Despite its harsh conditions, the Atacama has unique ecosystems and microclimat…" at bounding box center [649, 217] width 281 height 30
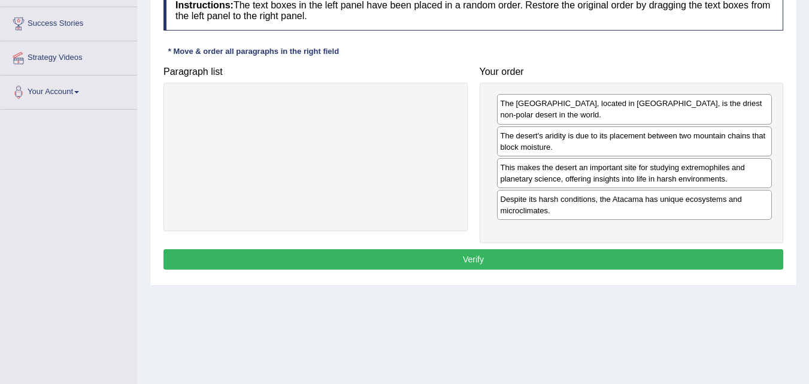
click at [457, 258] on button "Verify" at bounding box center [472, 259] width 619 height 20
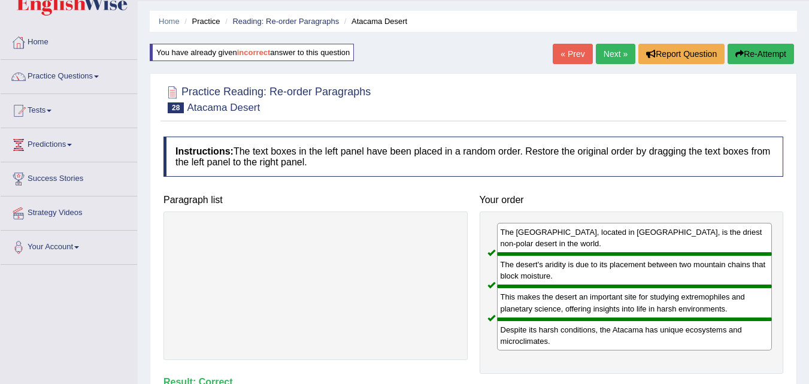
scroll to position [31, 0]
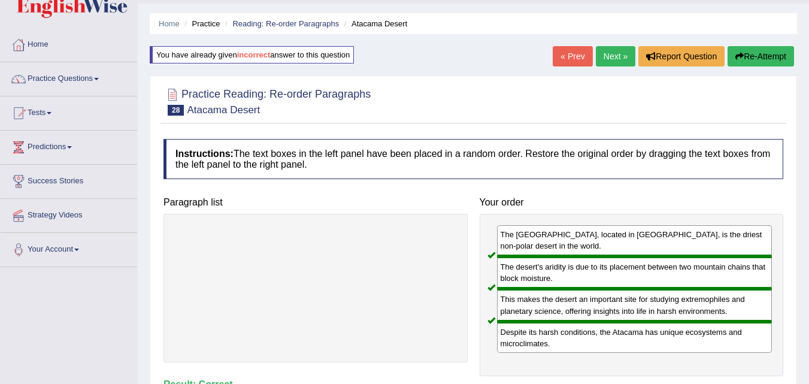
click at [599, 56] on link "Next »" at bounding box center [614, 56] width 39 height 20
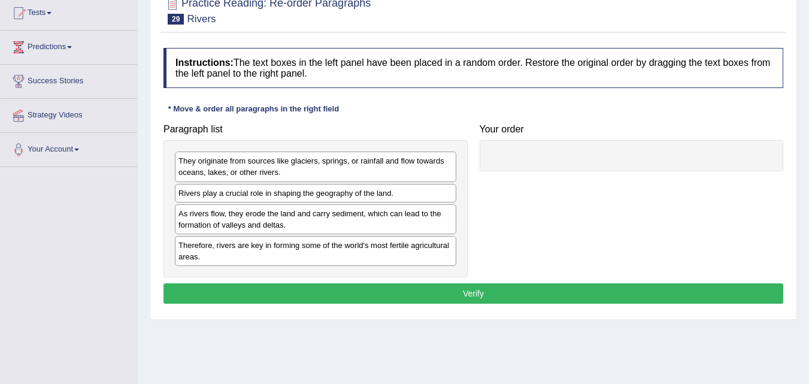
scroll to position [132, 0]
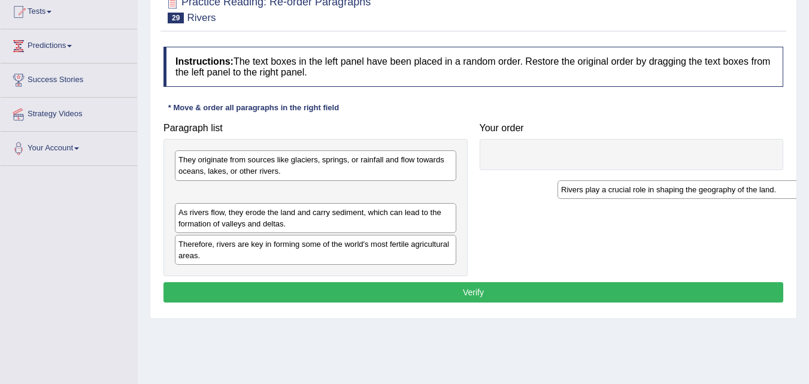
drag, startPoint x: 390, startPoint y: 199, endPoint x: 773, endPoint y: 196, distance: 383.0
click at [773, 196] on div "Rivers play a crucial role in shaping the geography of the land." at bounding box center [697, 189] width 281 height 19
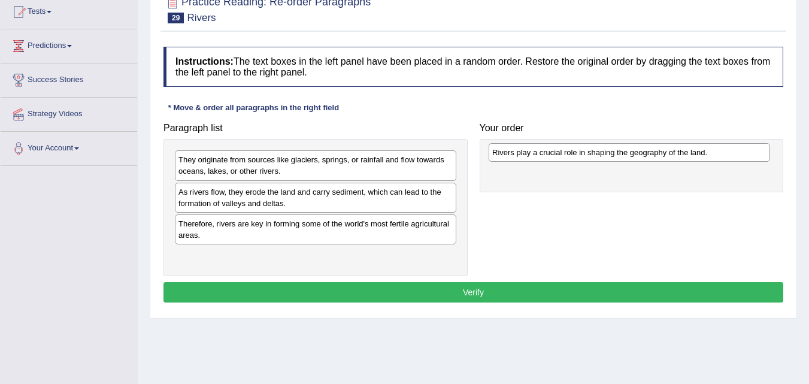
drag, startPoint x: 390, startPoint y: 193, endPoint x: 704, endPoint y: 154, distance: 316.1
click at [704, 154] on div "Rivers play a crucial role in shaping the geography of the land." at bounding box center [628, 152] width 281 height 19
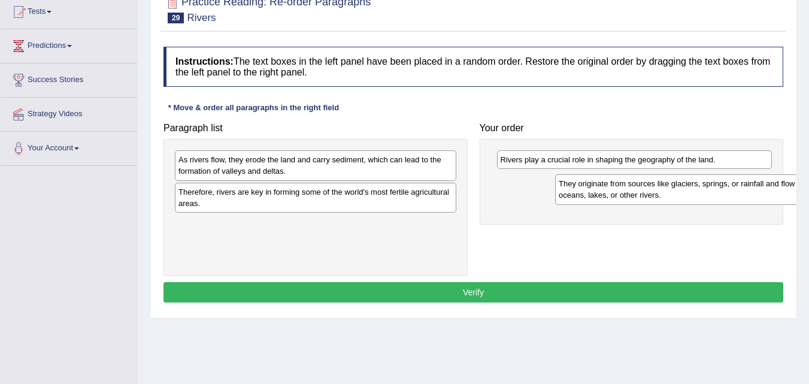
drag, startPoint x: 397, startPoint y: 166, endPoint x: 777, endPoint y: 190, distance: 380.8
click at [777, 190] on div "They originate from sources like glaciers, springs, or rainfall and flow toward…" at bounding box center [695, 189] width 281 height 30
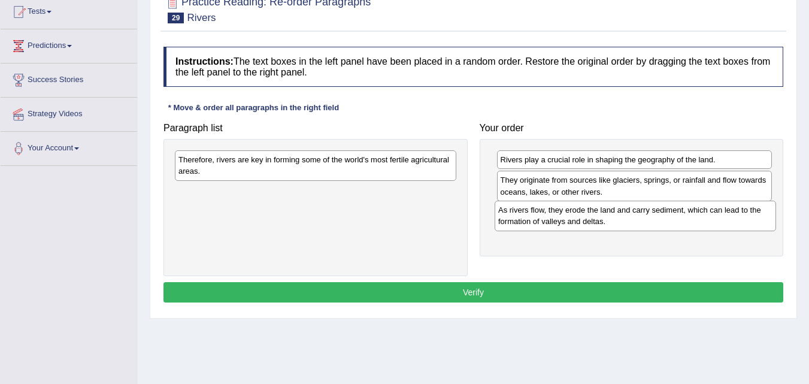
drag, startPoint x: 368, startPoint y: 164, endPoint x: 674, endPoint y: 212, distance: 309.6
click at [674, 212] on div "As rivers flow, they erode the land and carry sediment, which can lead to the f…" at bounding box center [634, 215] width 281 height 30
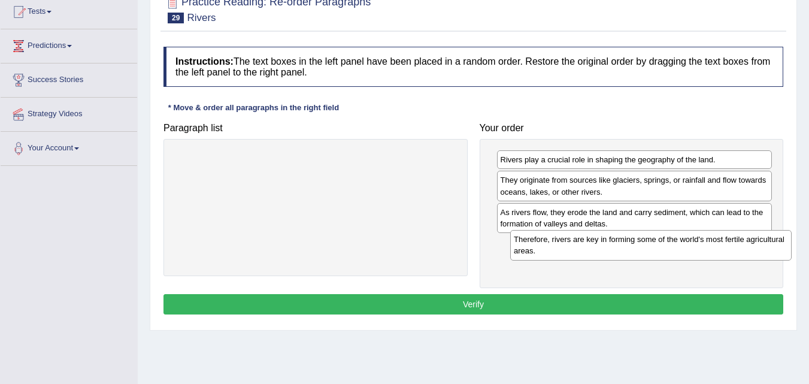
drag, startPoint x: 406, startPoint y: 169, endPoint x: 742, endPoint y: 249, distance: 344.5
click at [742, 249] on div "Therefore, rivers are key in forming some of the world's most fertile agricultu…" at bounding box center [650, 245] width 281 height 30
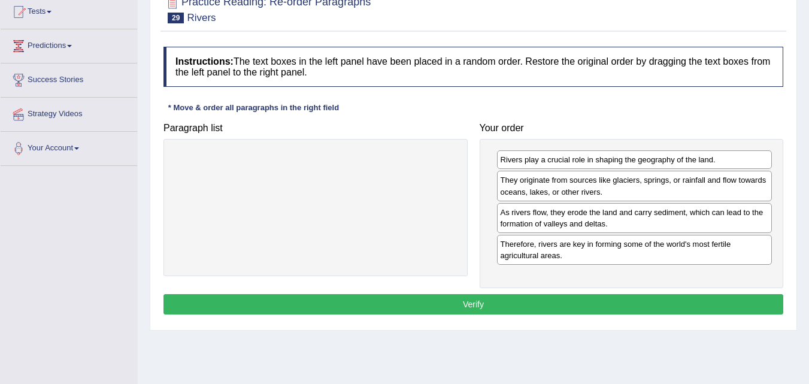
click at [449, 310] on button "Verify" at bounding box center [472, 304] width 619 height 20
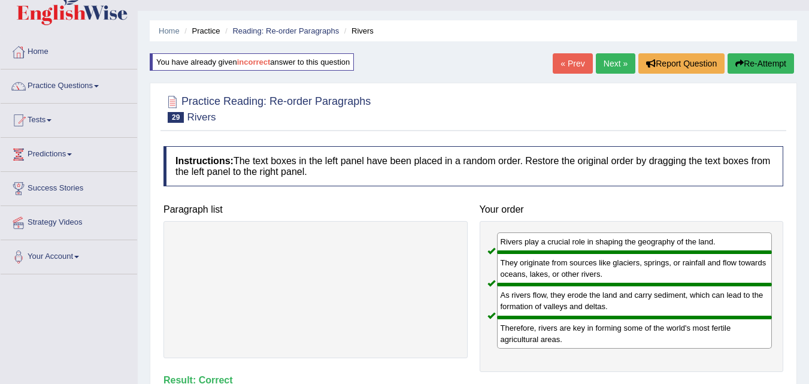
scroll to position [0, 0]
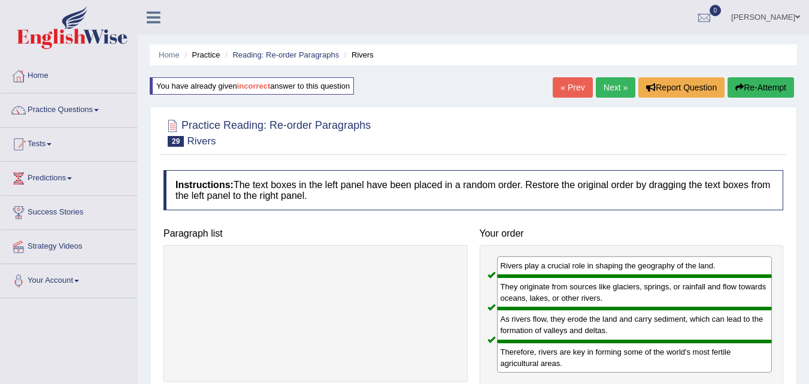
click at [606, 84] on link "Next »" at bounding box center [614, 87] width 39 height 20
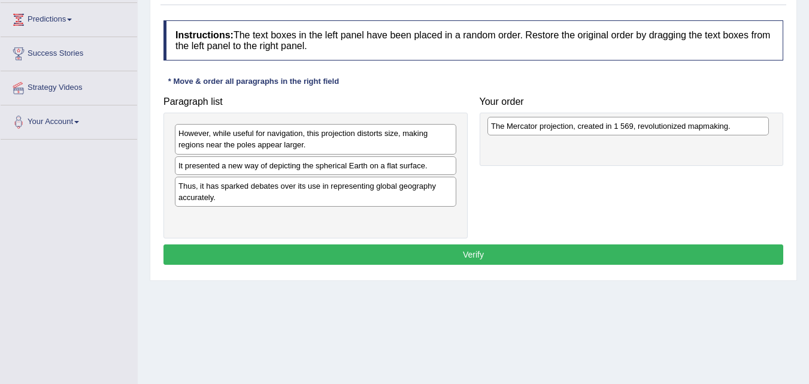
drag, startPoint x: 378, startPoint y: 219, endPoint x: 691, endPoint y: 127, distance: 325.6
click at [691, 127] on div "The Mercator projection, created in 1 569, revolutionized mapmaking." at bounding box center [627, 126] width 281 height 19
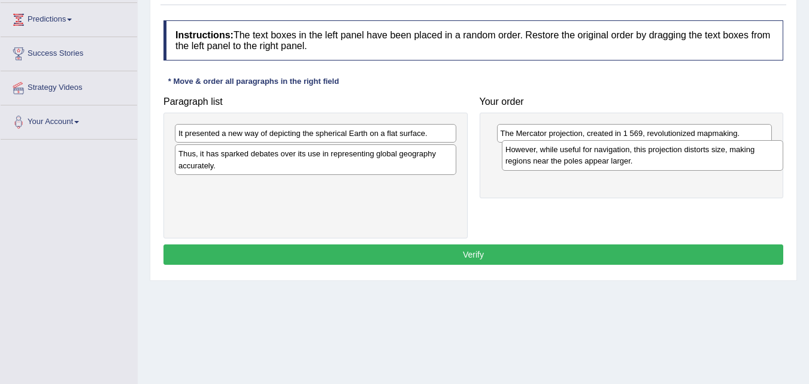
drag, startPoint x: 391, startPoint y: 141, endPoint x: 718, endPoint y: 157, distance: 327.2
click at [718, 157] on div "However, while useful for navigation, this projection distorts size, making reg…" at bounding box center [642, 155] width 281 height 30
click at [718, 157] on div "However, while useful for navigation, this projection distorts size, making reg…" at bounding box center [634, 159] width 275 height 30
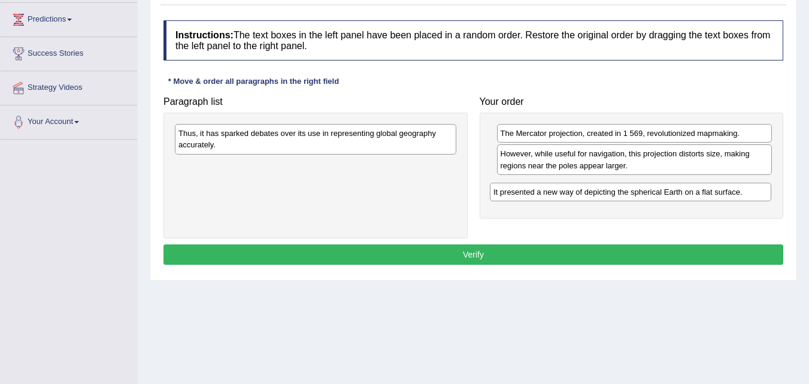
drag, startPoint x: 383, startPoint y: 136, endPoint x: 698, endPoint y: 195, distance: 320.2
click at [698, 195] on div "It presented a new way of depicting the spherical Earth on a flat surface." at bounding box center [630, 192] width 281 height 19
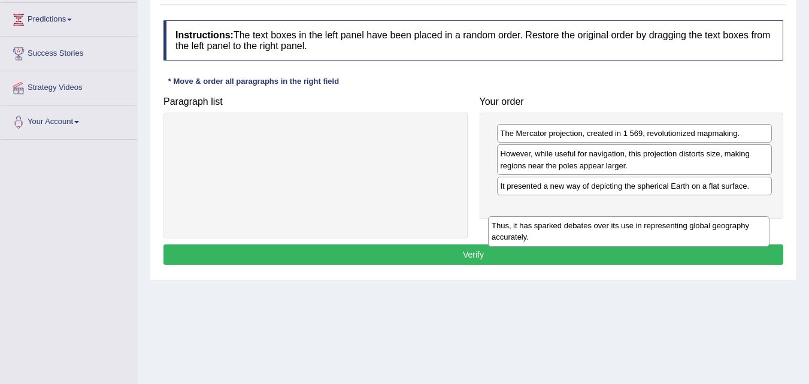
drag, startPoint x: 379, startPoint y: 145, endPoint x: 694, endPoint y: 231, distance: 326.4
click at [694, 231] on div "Thus, it has sparked debates over its use in representing global geography accu…" at bounding box center [628, 231] width 281 height 30
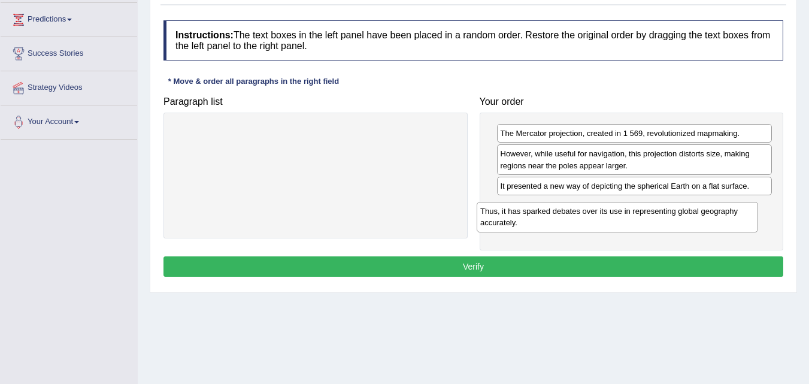
drag, startPoint x: 338, startPoint y: 135, endPoint x: 687, endPoint y: 202, distance: 355.9
click at [687, 202] on div "Thus, it has sparked debates over its use in representing global geography accu…" at bounding box center [616, 217] width 281 height 30
click at [479, 271] on button "Verify" at bounding box center [472, 266] width 619 height 20
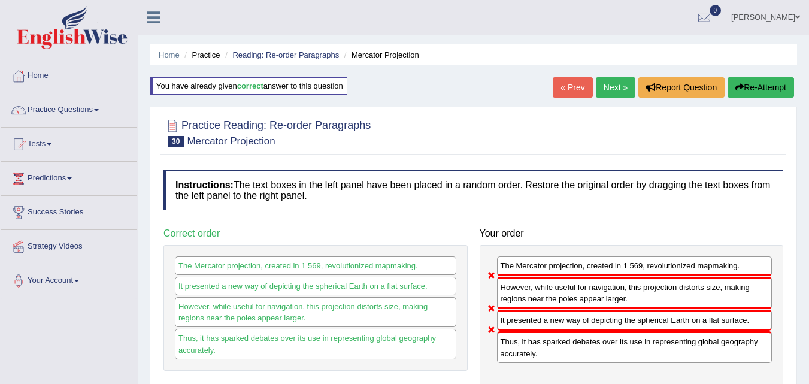
click at [604, 87] on link "Next »" at bounding box center [614, 87] width 39 height 20
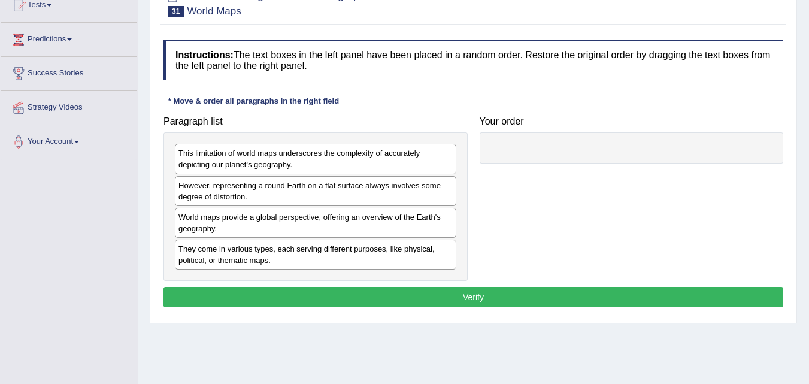
scroll to position [160, 0]
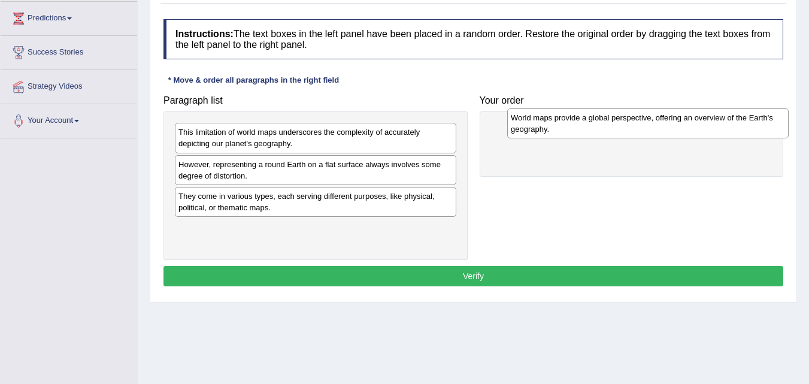
drag, startPoint x: 271, startPoint y: 199, endPoint x: 601, endPoint y: 119, distance: 340.4
click at [601, 119] on div "World maps provide a global perspective, offering an overview of the Earth's ge…" at bounding box center [647, 123] width 281 height 30
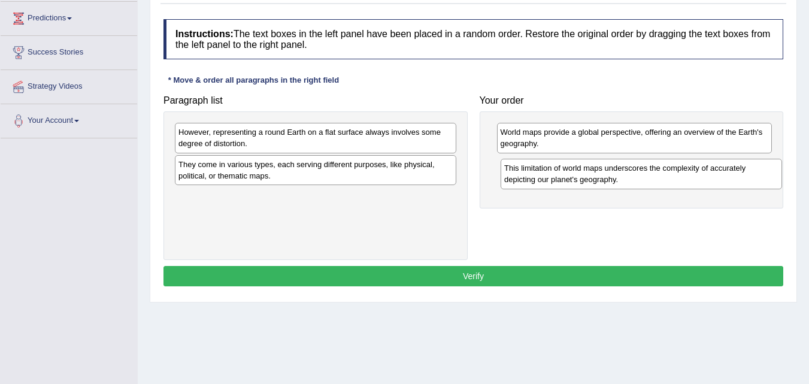
drag, startPoint x: 383, startPoint y: 132, endPoint x: 710, endPoint y: 166, distance: 328.6
click at [710, 166] on div "This limitation of world maps underscores the complexity of accurately depictin…" at bounding box center [640, 174] width 281 height 30
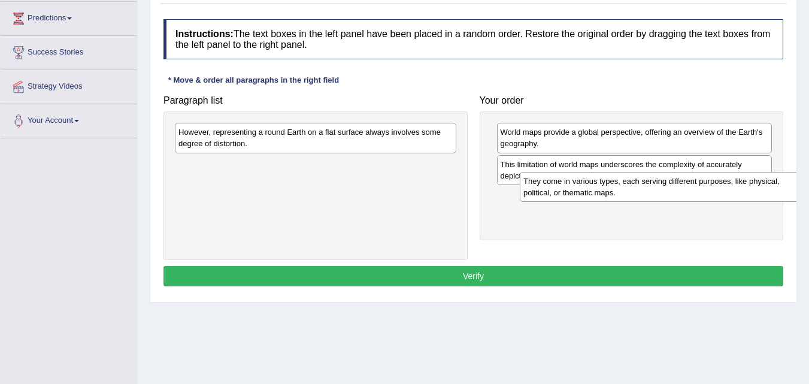
drag, startPoint x: 372, startPoint y: 172, endPoint x: 710, endPoint y: 191, distance: 338.1
click at [710, 191] on div "They come in various types, each serving different purposes, like physical, pol…" at bounding box center [659, 187] width 281 height 30
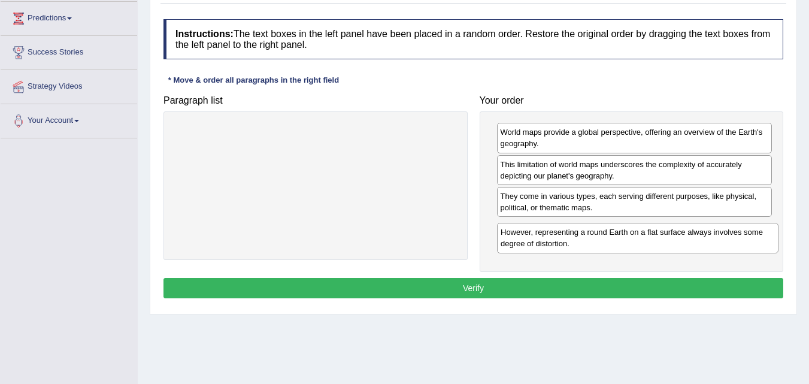
drag, startPoint x: 398, startPoint y: 141, endPoint x: 704, endPoint y: 236, distance: 320.3
click at [704, 236] on div "However, representing a round Earth on a flat surface always involves some degr…" at bounding box center [637, 238] width 281 height 30
click at [456, 283] on button "Verify" at bounding box center [472, 288] width 619 height 20
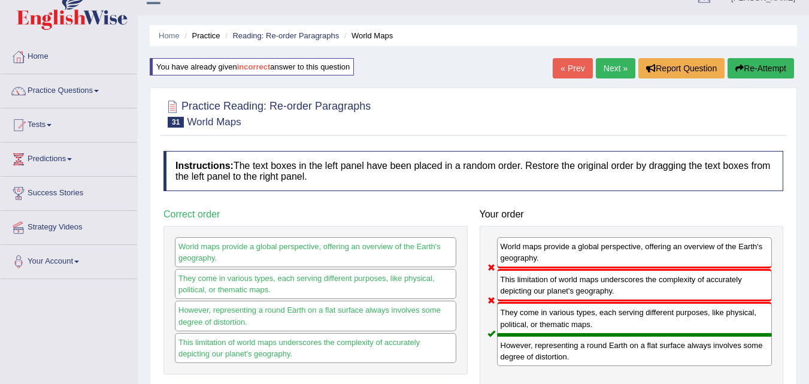
scroll to position [0, 0]
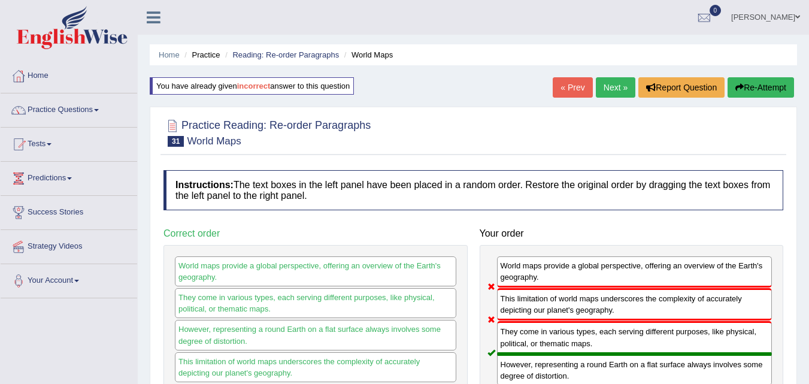
click at [607, 87] on link "Next »" at bounding box center [614, 87] width 39 height 20
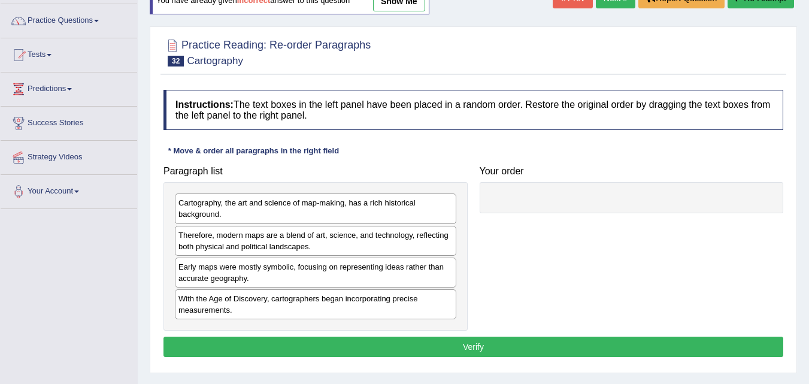
scroll to position [157, 0]
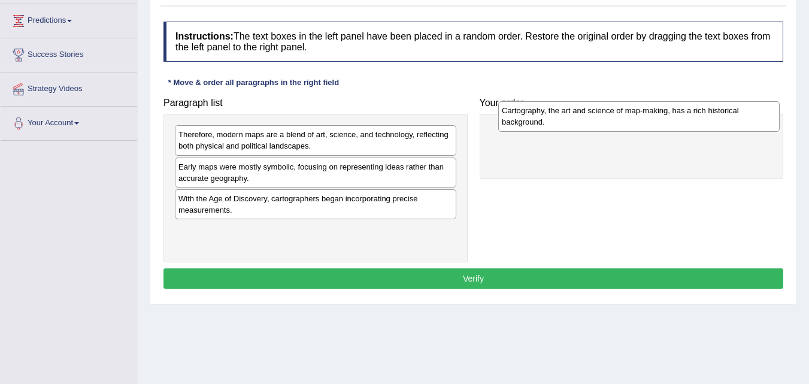
drag, startPoint x: 336, startPoint y: 145, endPoint x: 651, endPoint y: 125, distance: 316.0
click at [651, 125] on div "Cartography, the art and science of map-making, has a rich historical backgroun…" at bounding box center [638, 116] width 281 height 30
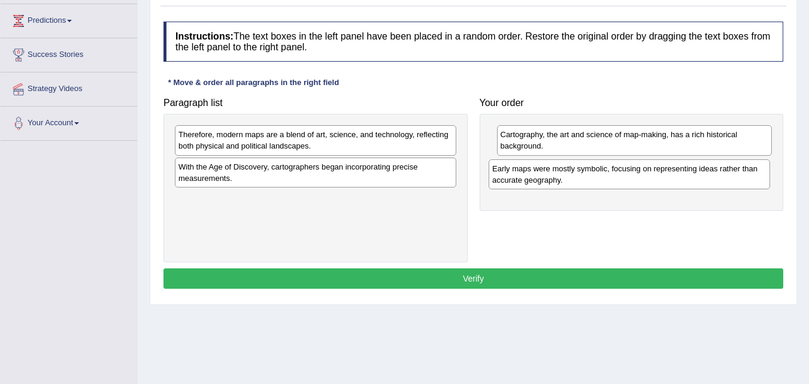
drag, startPoint x: 392, startPoint y: 177, endPoint x: 704, endPoint y: 179, distance: 312.4
click at [704, 179] on div "Early maps were mostly symbolic, focusing on representing ideas rather than acc…" at bounding box center [628, 174] width 281 height 30
drag, startPoint x: 704, startPoint y: 178, endPoint x: 626, endPoint y: 191, distance: 79.4
click at [626, 187] on div "Early maps were mostly symbolic, focusing on representing ideas rather than acc…" at bounding box center [613, 172] width 275 height 30
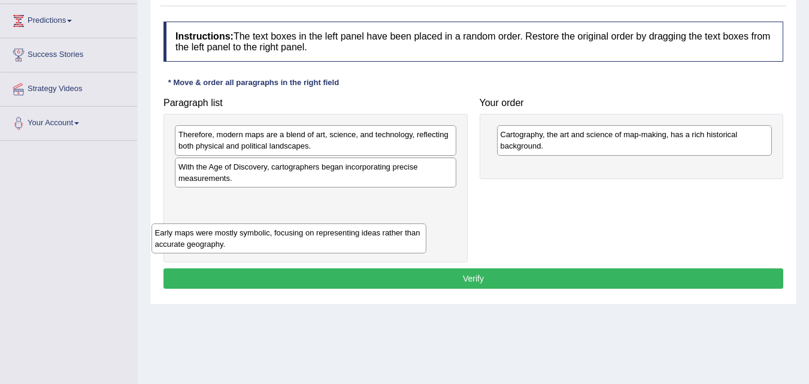
drag, startPoint x: 595, startPoint y: 177, endPoint x: 250, endPoint y: 242, distance: 351.5
click at [250, 242] on div "Early maps were mostly symbolic, focusing on representing ideas rather than acc…" at bounding box center [288, 238] width 275 height 30
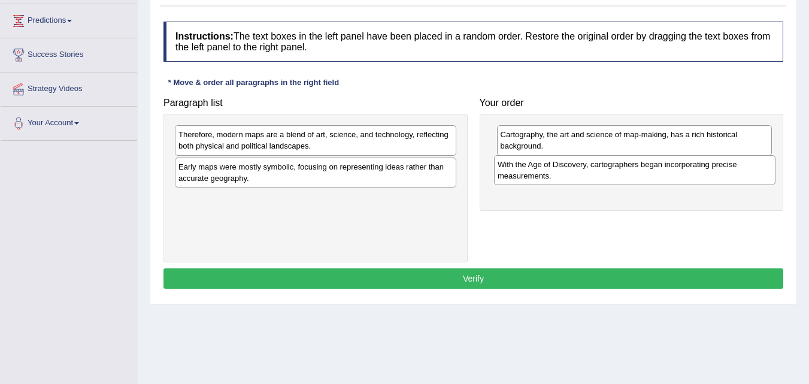
drag, startPoint x: 271, startPoint y: 174, endPoint x: 590, endPoint y: 172, distance: 319.0
click at [590, 172] on div "With the Age of Discovery, cartographers began incorporating precise measuremen…" at bounding box center [634, 170] width 281 height 30
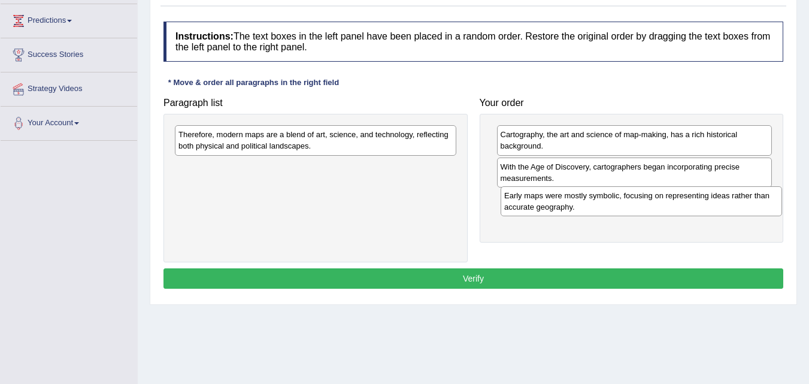
drag, startPoint x: 324, startPoint y: 169, endPoint x: 650, endPoint y: 198, distance: 326.8
click at [650, 198] on div "Early maps were mostly symbolic, focusing on representing ideas rather than acc…" at bounding box center [640, 201] width 281 height 30
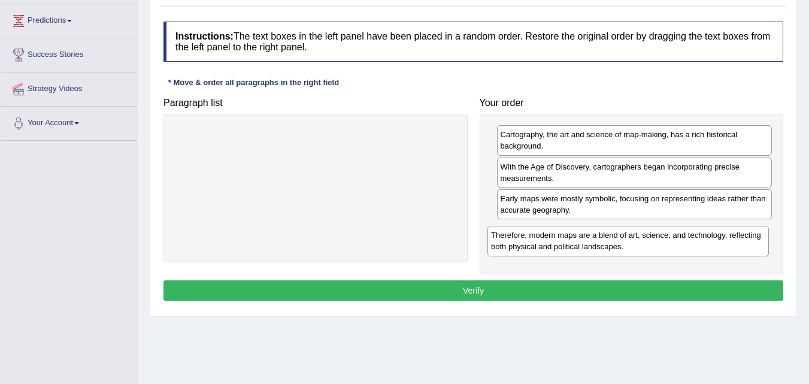
drag, startPoint x: 320, startPoint y: 143, endPoint x: 636, endPoint y: 238, distance: 330.4
click at [636, 239] on div "Therefore, modern maps are a blend of art, science, and technology, reflecting …" at bounding box center [627, 241] width 281 height 30
click at [460, 291] on button "Verify" at bounding box center [472, 290] width 619 height 20
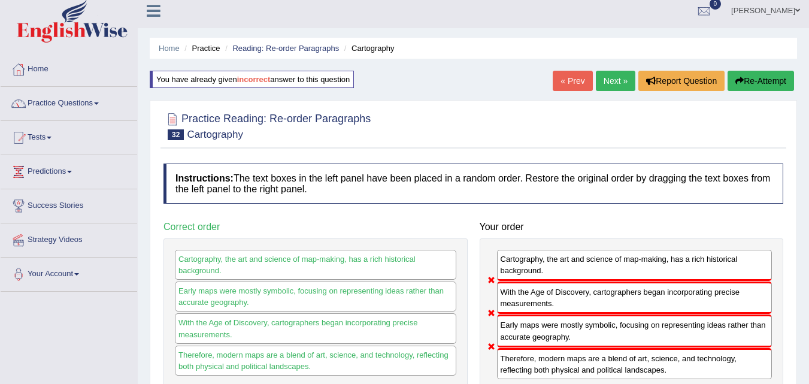
scroll to position [0, 0]
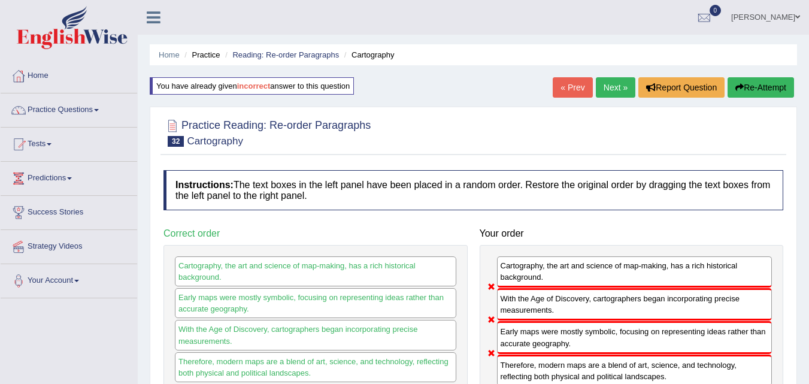
click at [606, 89] on link "Next »" at bounding box center [614, 87] width 39 height 20
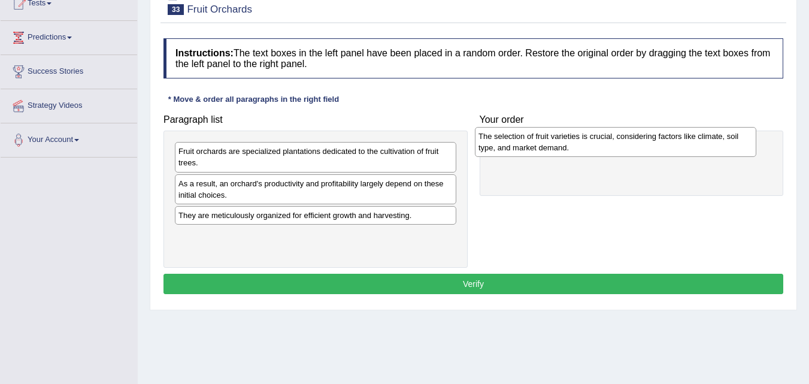
drag, startPoint x: 341, startPoint y: 188, endPoint x: 640, endPoint y: 141, distance: 303.5
click at [640, 141] on div "The selection of fruit varieties is crucial, considering factors like climate, …" at bounding box center [615, 142] width 281 height 30
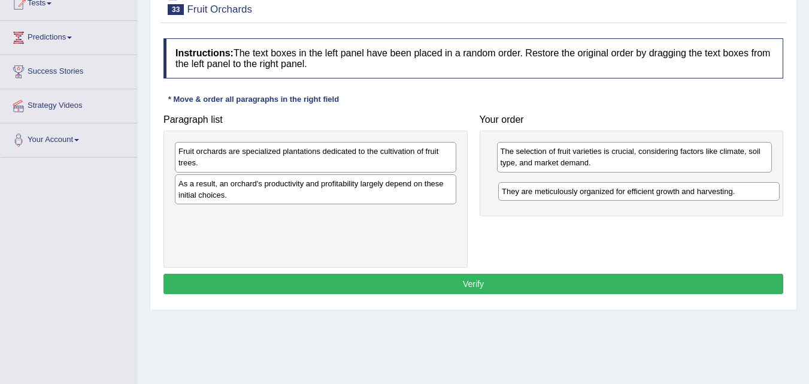
drag, startPoint x: 280, startPoint y: 214, endPoint x: 604, endPoint y: 188, distance: 325.4
click at [604, 189] on div "They are meticulously organized for efficient growth and harvesting." at bounding box center [638, 191] width 281 height 19
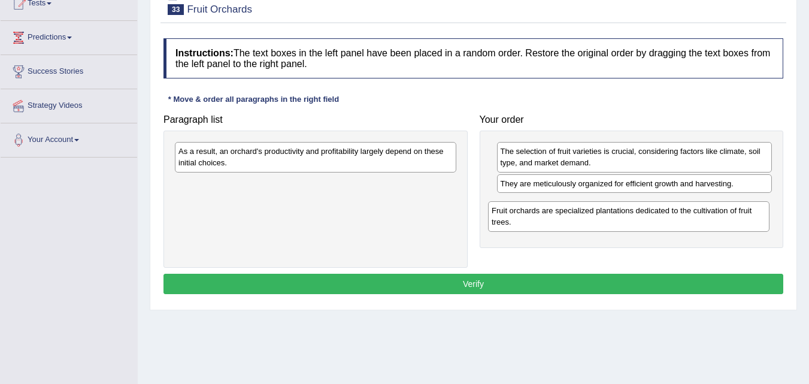
drag, startPoint x: 324, startPoint y: 162, endPoint x: 636, endPoint y: 221, distance: 318.0
click at [636, 221] on div "Fruit orchards are specialized plantations dedicated to the cultivation of frui…" at bounding box center [628, 216] width 281 height 30
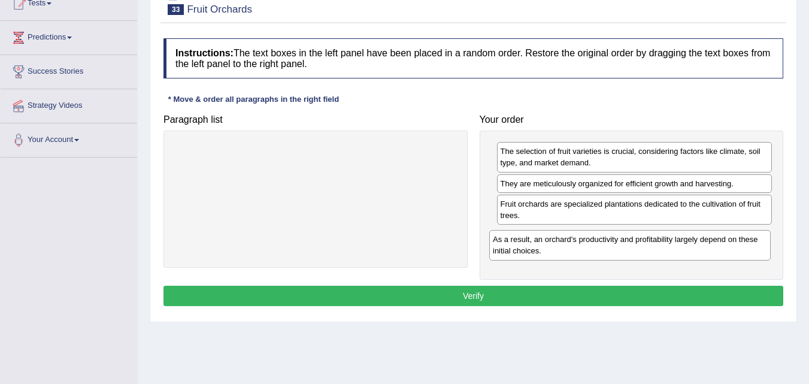
drag, startPoint x: 348, startPoint y: 163, endPoint x: 652, endPoint y: 235, distance: 313.1
click at [652, 235] on div "As a result, an orchard's productivity and profitability largely depend on thes…" at bounding box center [629, 245] width 281 height 30
click at [466, 297] on button "Verify" at bounding box center [472, 295] width 619 height 20
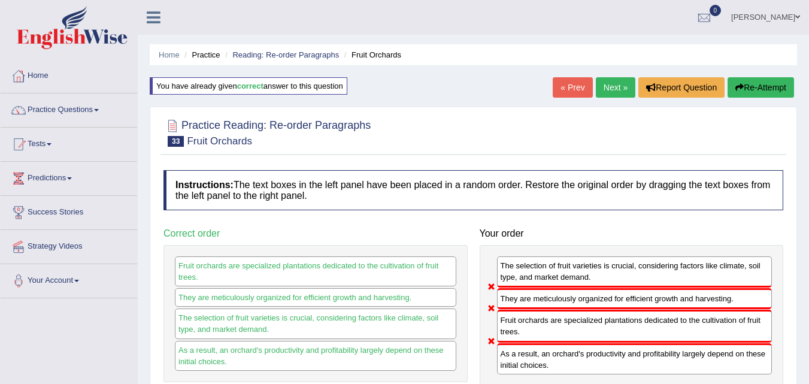
click at [603, 91] on link "Next »" at bounding box center [614, 87] width 39 height 20
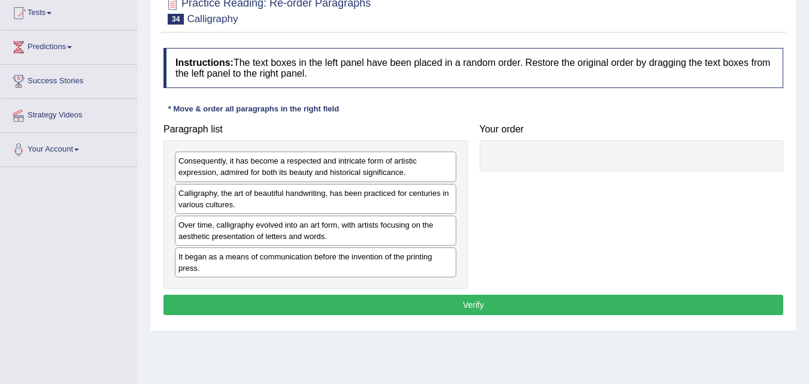
scroll to position [145, 0]
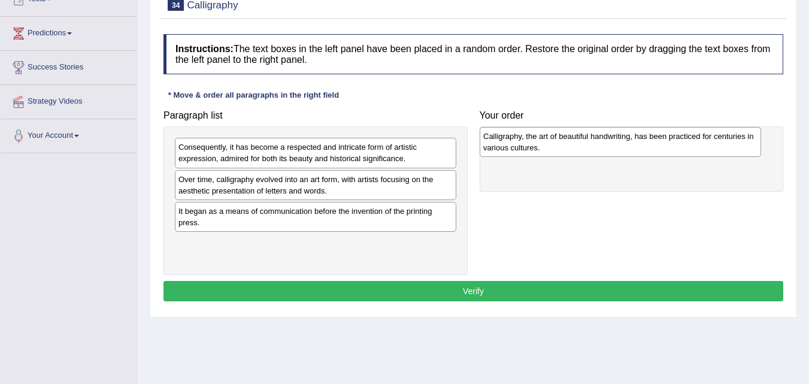
drag, startPoint x: 370, startPoint y: 194, endPoint x: 676, endPoint y: 151, distance: 308.8
click at [676, 151] on div "Calligraphy, the art of beautiful handwriting, has been practiced for centuries…" at bounding box center [619, 142] width 281 height 30
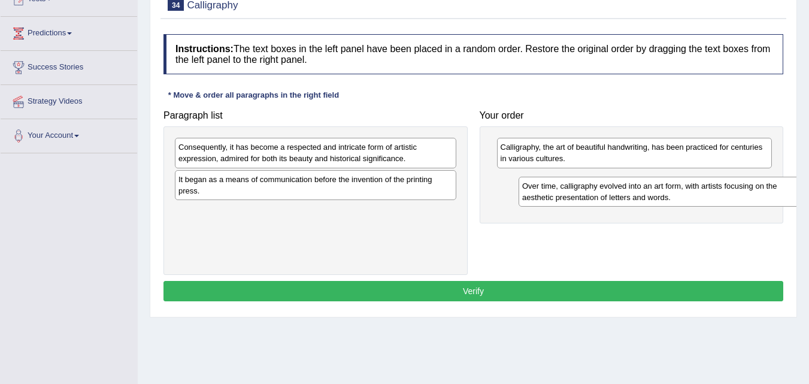
drag, startPoint x: 320, startPoint y: 184, endPoint x: 663, endPoint y: 190, distance: 343.6
click at [663, 190] on div "Over time, calligraphy evolved into an art form, with artists focusing on the a…" at bounding box center [658, 192] width 281 height 30
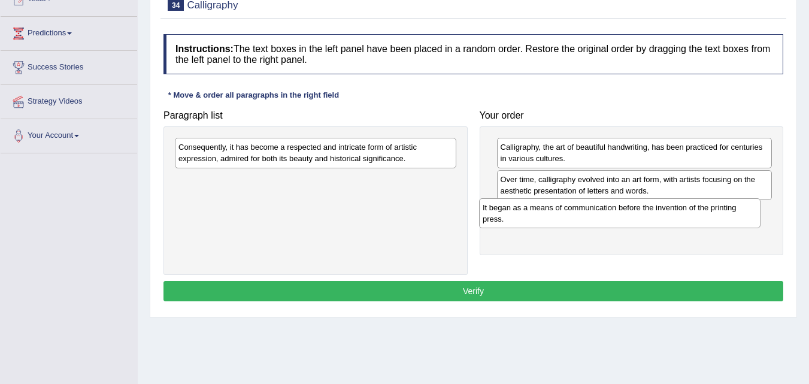
drag, startPoint x: 375, startPoint y: 188, endPoint x: 680, endPoint y: 216, distance: 307.1
click at [680, 216] on div "It began as a means of communication before the invention of the printing press." at bounding box center [619, 213] width 281 height 30
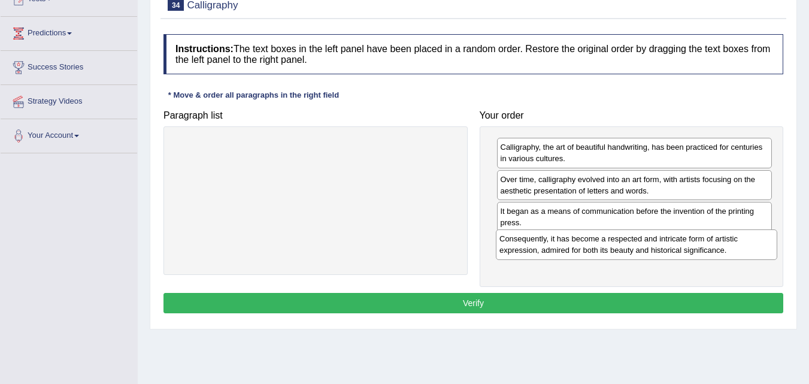
drag, startPoint x: 373, startPoint y: 147, endPoint x: 695, endPoint y: 238, distance: 334.6
click at [695, 238] on div "Consequently, it has become a respected and intricate form of artistic expressi…" at bounding box center [636, 244] width 281 height 30
click at [452, 299] on button "Verify" at bounding box center [472, 303] width 619 height 20
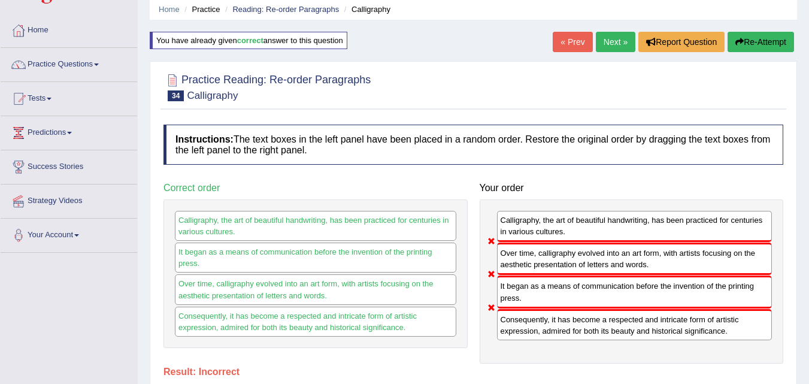
scroll to position [39, 0]
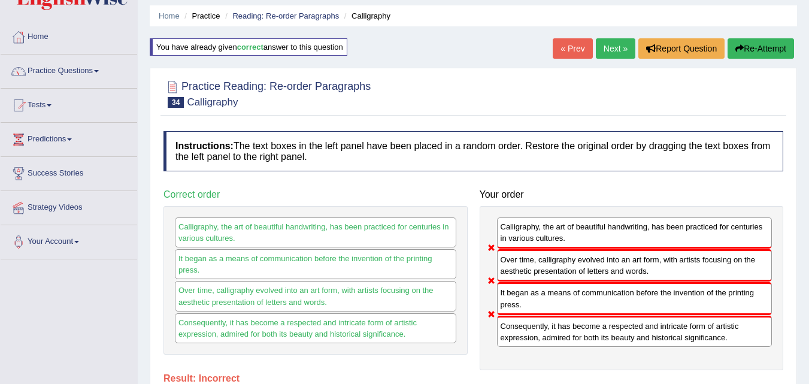
click at [612, 49] on link "Next »" at bounding box center [614, 48] width 39 height 20
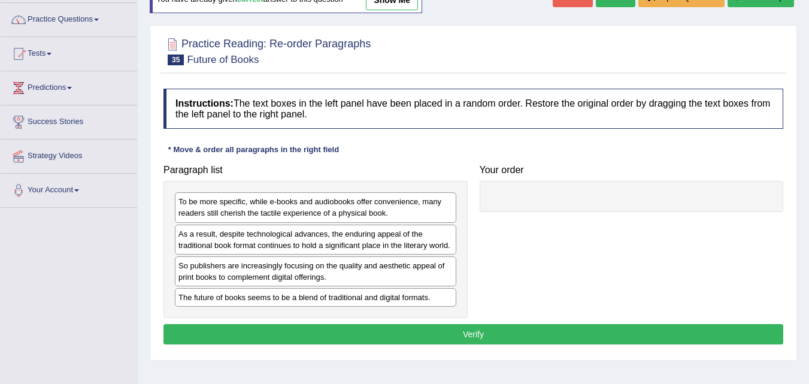
scroll to position [96, 0]
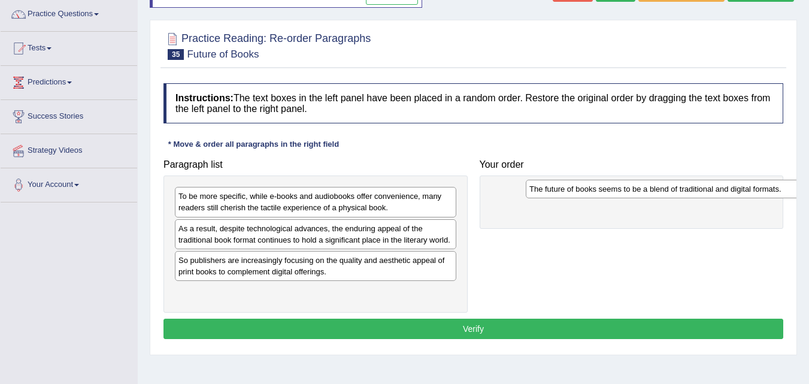
drag, startPoint x: 343, startPoint y: 297, endPoint x: 699, endPoint y: 187, distance: 372.6
click at [699, 187] on div "The future of books seems to be a blend of traditional and digital formats." at bounding box center [665, 189] width 281 height 19
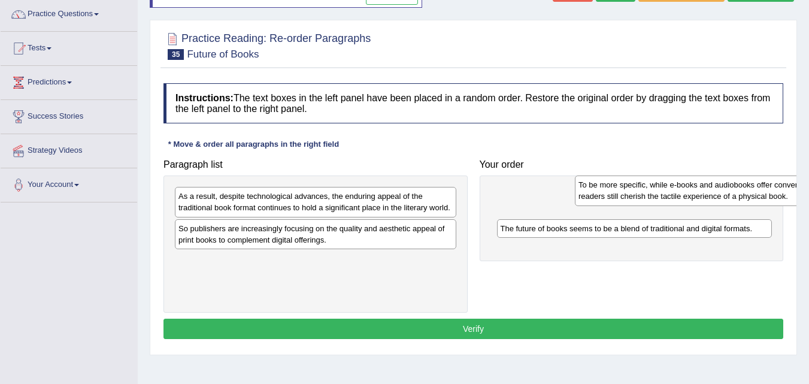
drag, startPoint x: 372, startPoint y: 200, endPoint x: 771, endPoint y: 189, distance: 399.4
click at [771, 189] on div "To be more specific, while e-books and audiobooks offer convenience, many reade…" at bounding box center [715, 190] width 281 height 30
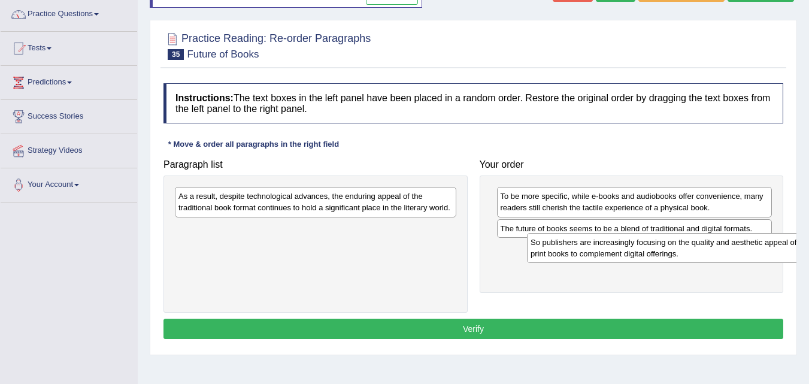
drag, startPoint x: 342, startPoint y: 239, endPoint x: 682, endPoint y: 245, distance: 340.0
click at [682, 245] on div "So publishers are increasingly focusing on the quality and aesthetic appeal of …" at bounding box center [667, 248] width 281 height 30
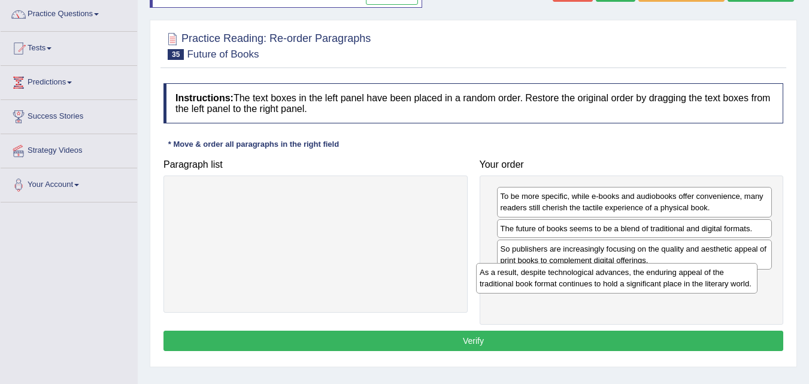
drag, startPoint x: 361, startPoint y: 205, endPoint x: 686, endPoint y: 281, distance: 333.2
click at [686, 281] on div "As a result, despite technological advances, the enduring appeal of the traditi…" at bounding box center [616, 278] width 281 height 30
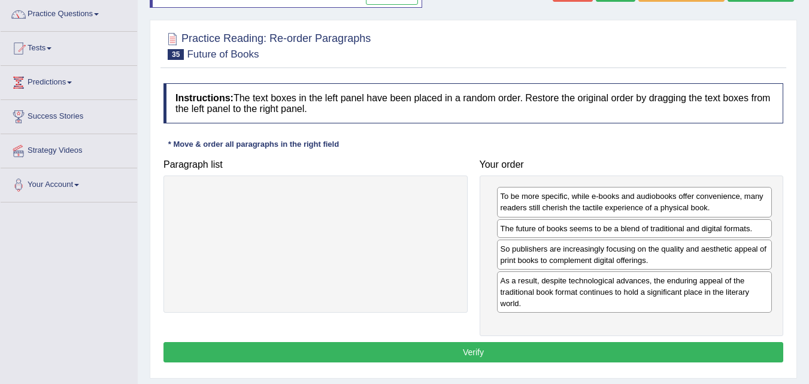
click at [451, 358] on button "Verify" at bounding box center [472, 352] width 619 height 20
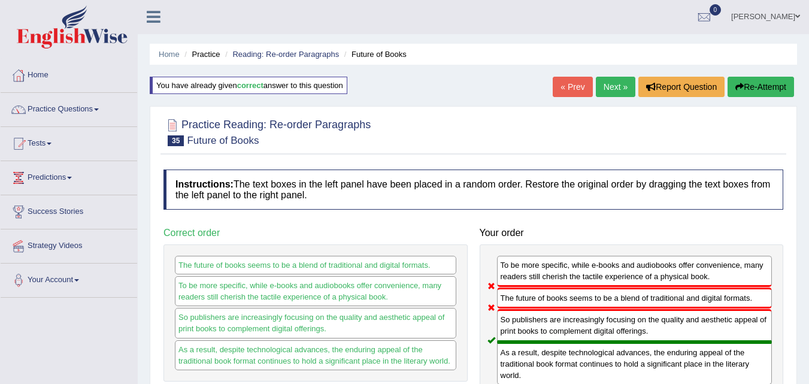
scroll to position [0, 0]
click at [616, 86] on link "Next »" at bounding box center [614, 87] width 39 height 20
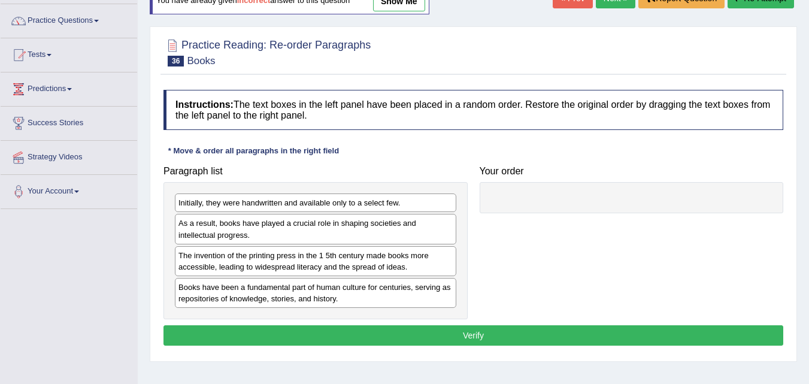
scroll to position [91, 0]
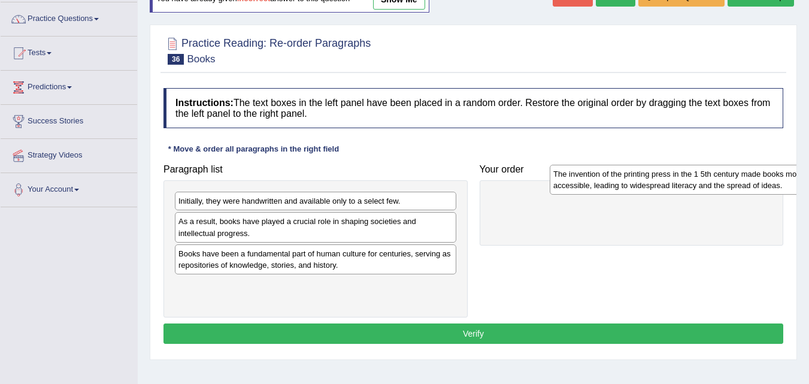
drag, startPoint x: 320, startPoint y: 269, endPoint x: 695, endPoint y: 186, distance: 384.2
click at [695, 186] on div "The invention of the printing press in the 1 5th century made books more access…" at bounding box center [689, 180] width 281 height 30
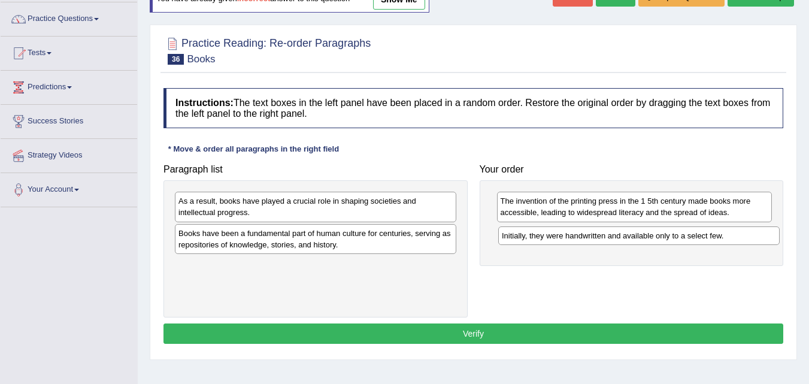
drag, startPoint x: 345, startPoint y: 202, endPoint x: 667, endPoint y: 236, distance: 323.2
click at [668, 237] on div "Initially, they were handwritten and available only to a select few." at bounding box center [638, 235] width 281 height 19
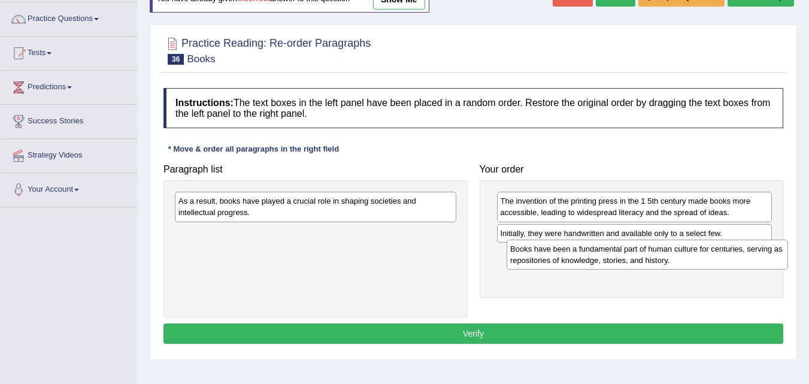
drag, startPoint x: 403, startPoint y: 247, endPoint x: 734, endPoint y: 263, distance: 331.3
click at [734, 263] on div "Books have been a fundamental part of human culture for centuries, serving as r…" at bounding box center [646, 254] width 281 height 30
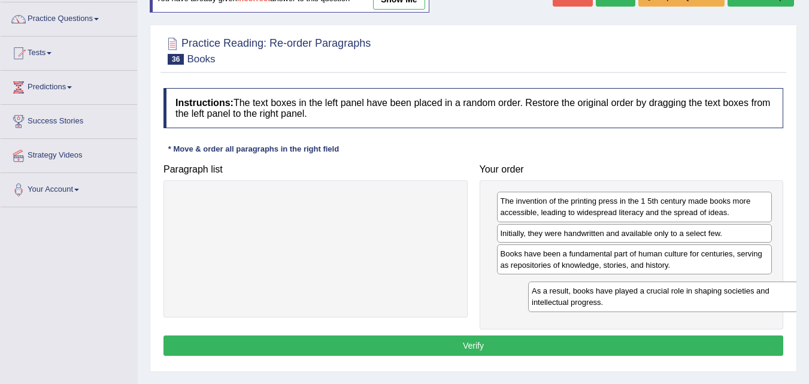
drag, startPoint x: 369, startPoint y: 205, endPoint x: 722, endPoint y: 295, distance: 364.3
click at [722, 295] on div "As a result, books have played a crucial role in shaping societies and intellec…" at bounding box center [668, 296] width 281 height 30
click at [479, 346] on button "Verify" at bounding box center [472, 345] width 619 height 20
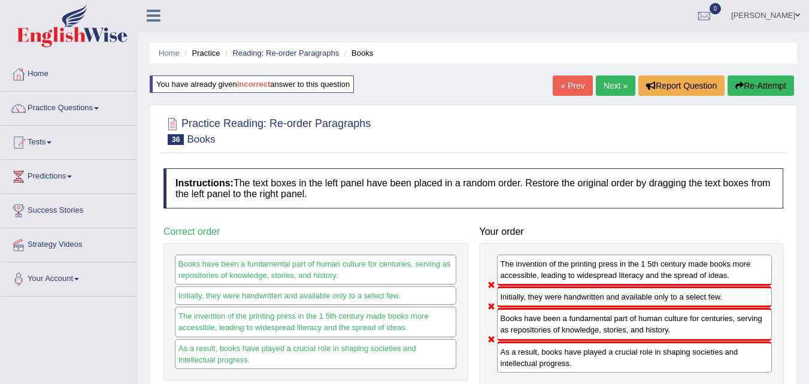
scroll to position [0, 0]
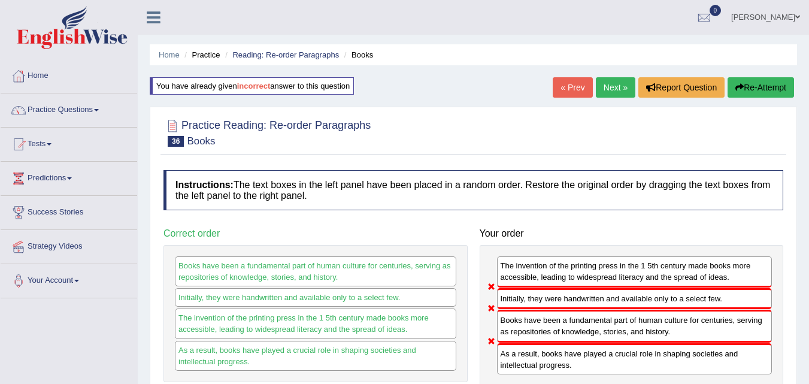
click at [613, 86] on link "Next »" at bounding box center [614, 87] width 39 height 20
